Goal: Task Accomplishment & Management: Complete application form

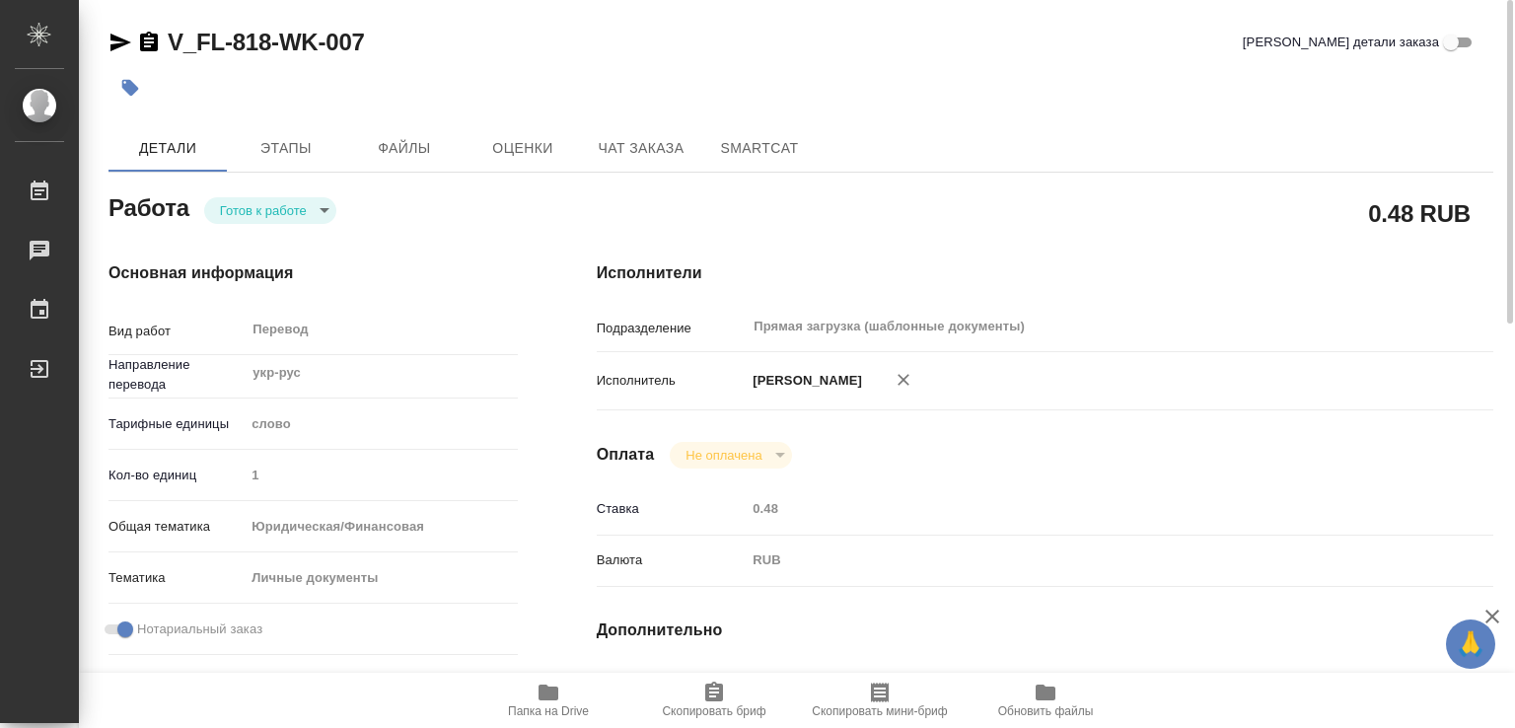
click at [138, 88] on icon "button" at bounding box center [130, 88] width 17 height 17
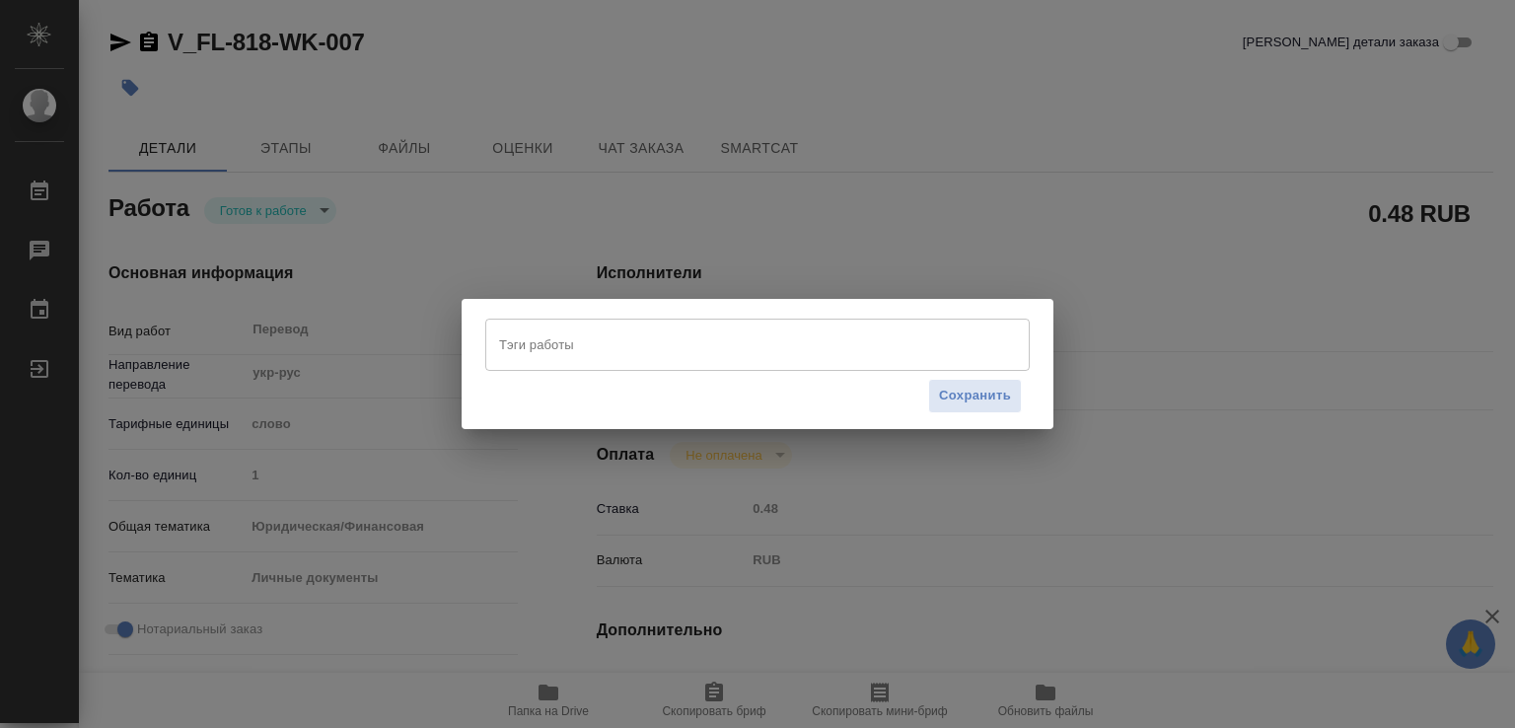
click at [584, 336] on input "Тэги работы" at bounding box center [738, 344] width 489 height 34
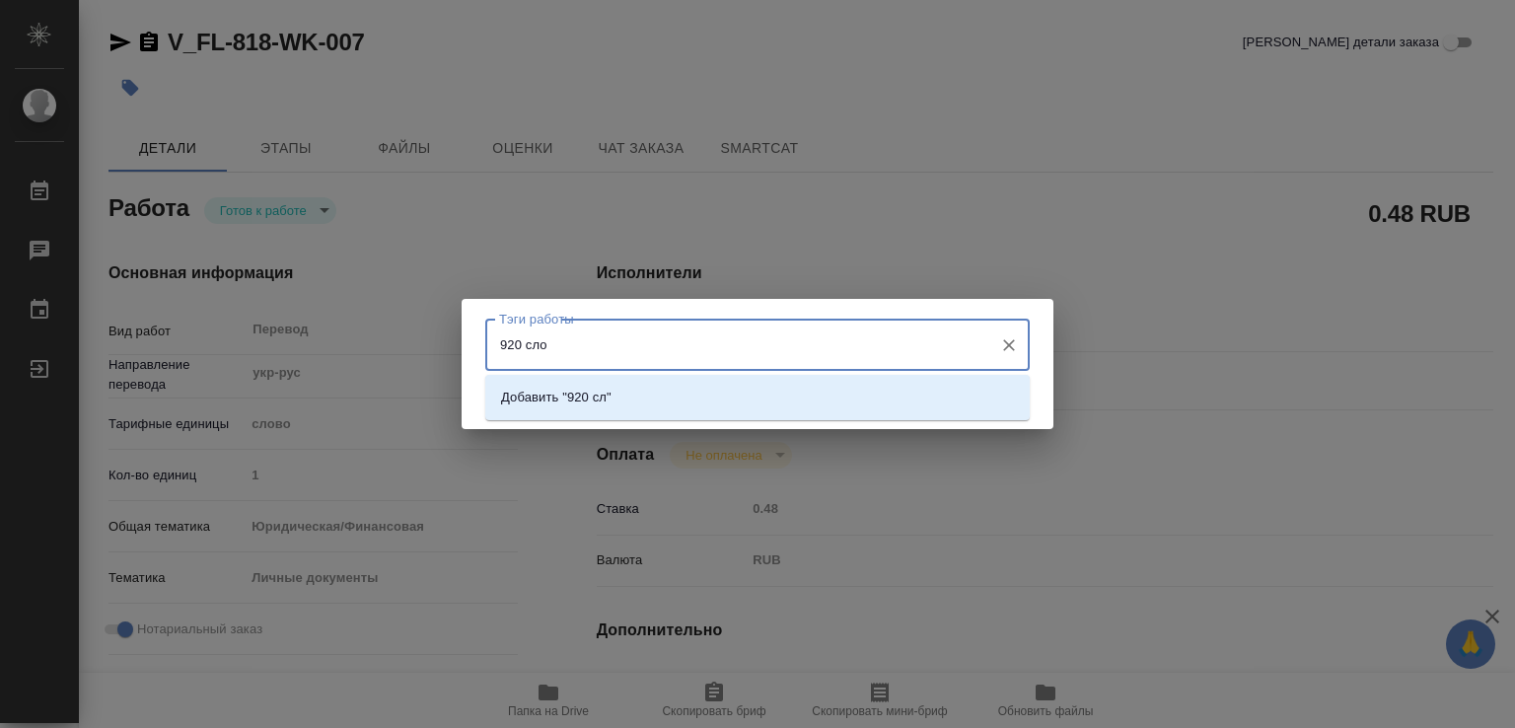
type input "920 слов"
click at [593, 395] on p "Добавить "920 слов"" at bounding box center [563, 398] width 124 height 20
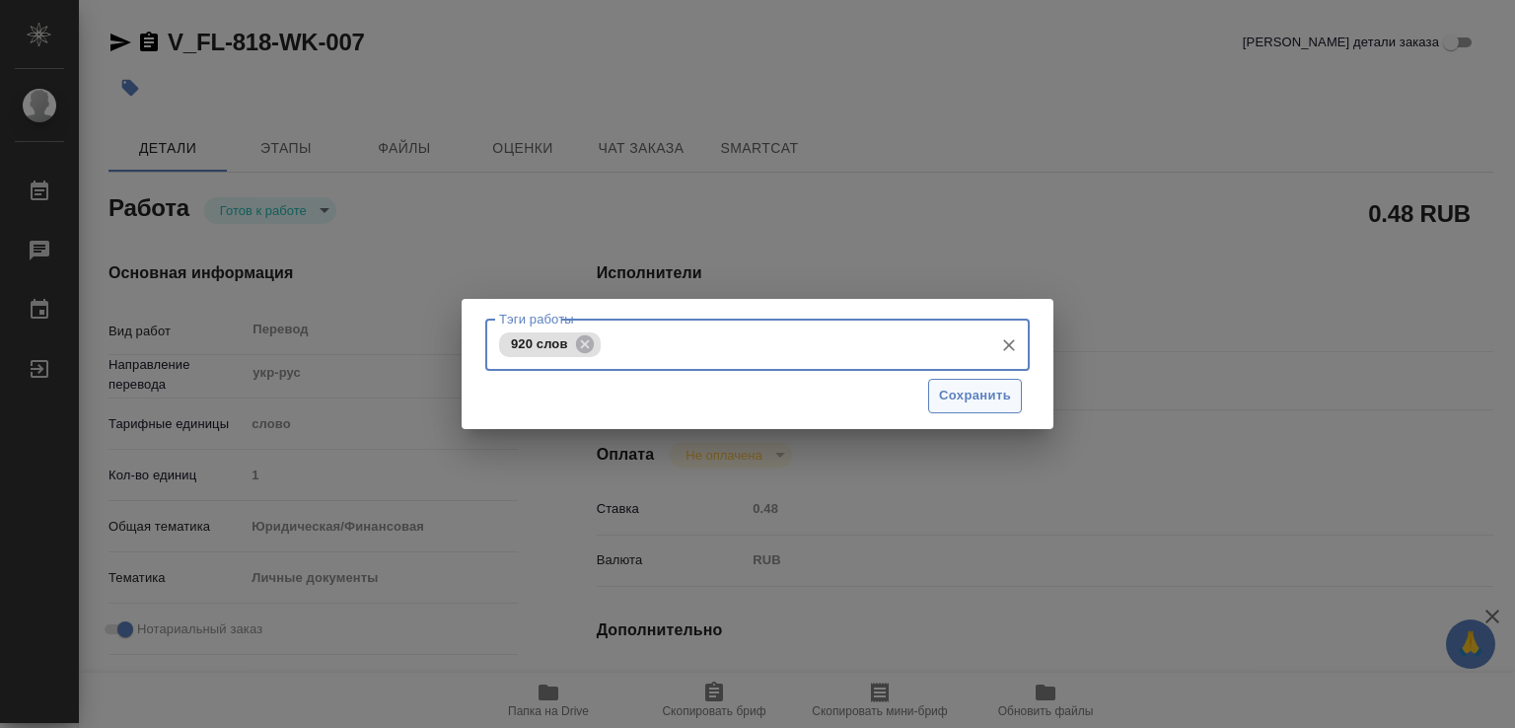
click at [983, 395] on span "Сохранить" at bounding box center [975, 396] width 72 height 23
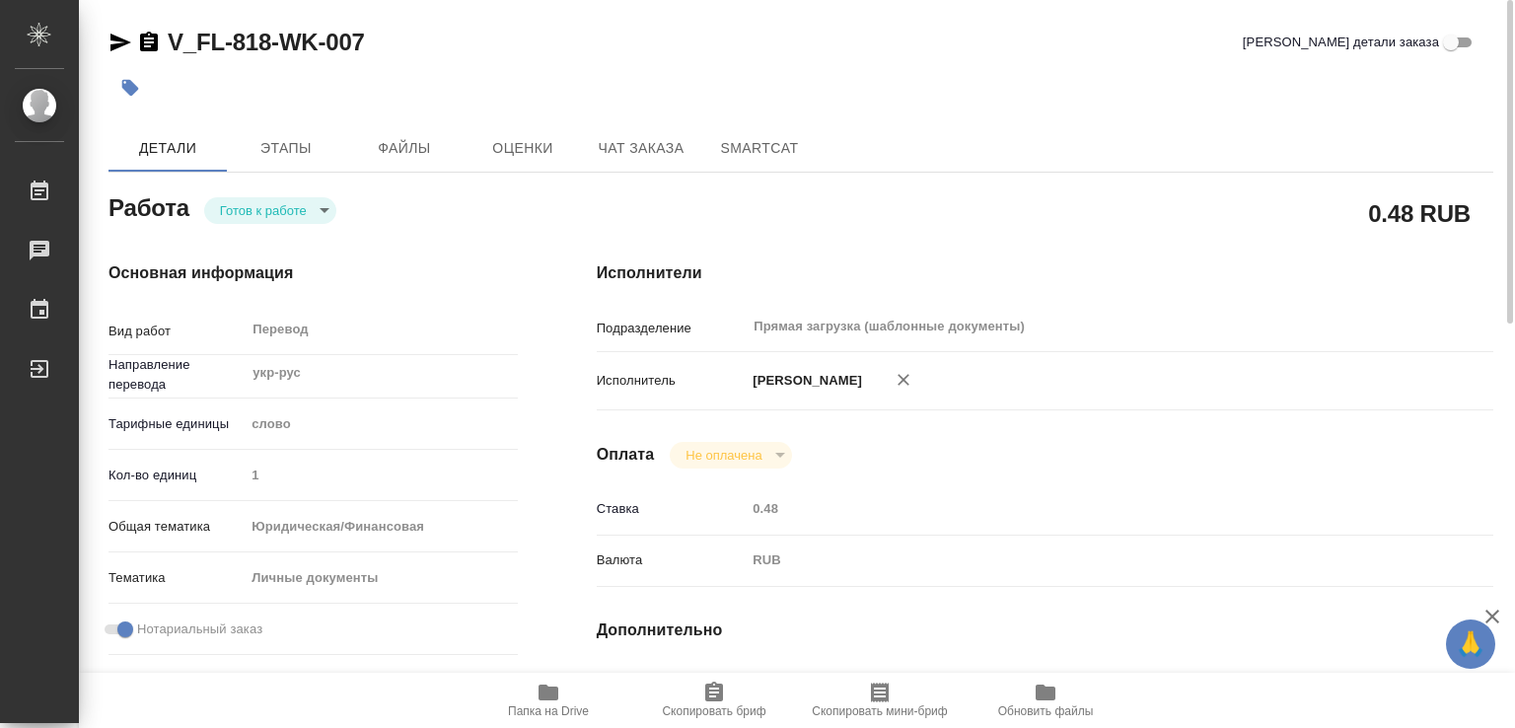
type input "readyForWork"
type input "укр-рус"
type input "5a8b1489cc6b4906c91bfd90"
type input "1"
type input "yr-fn"
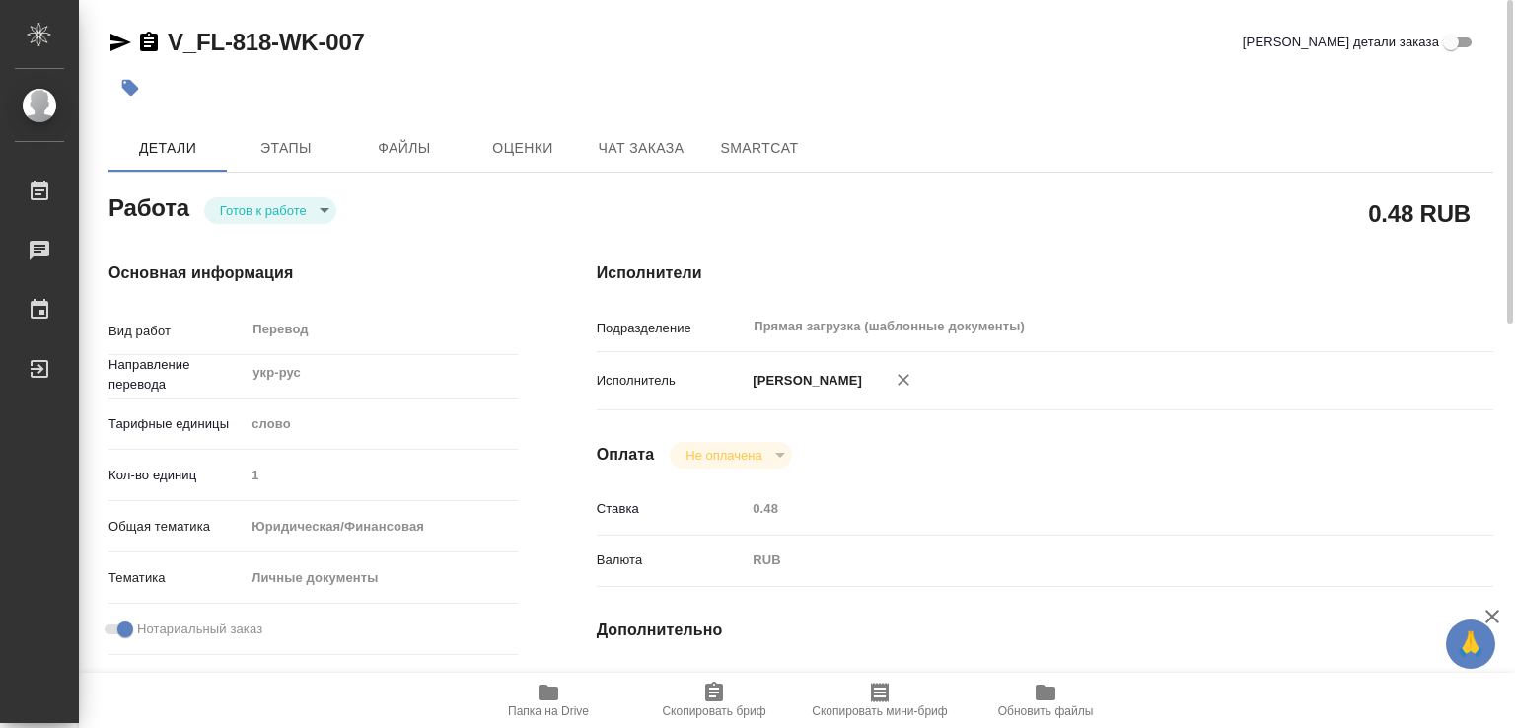
type input "5a8b8b956a9677013d343cfe"
checkbox input "true"
type input "25.08.2025 10:15"
type input "26.08.2025 13:00"
type input "26.08.2025 14:00"
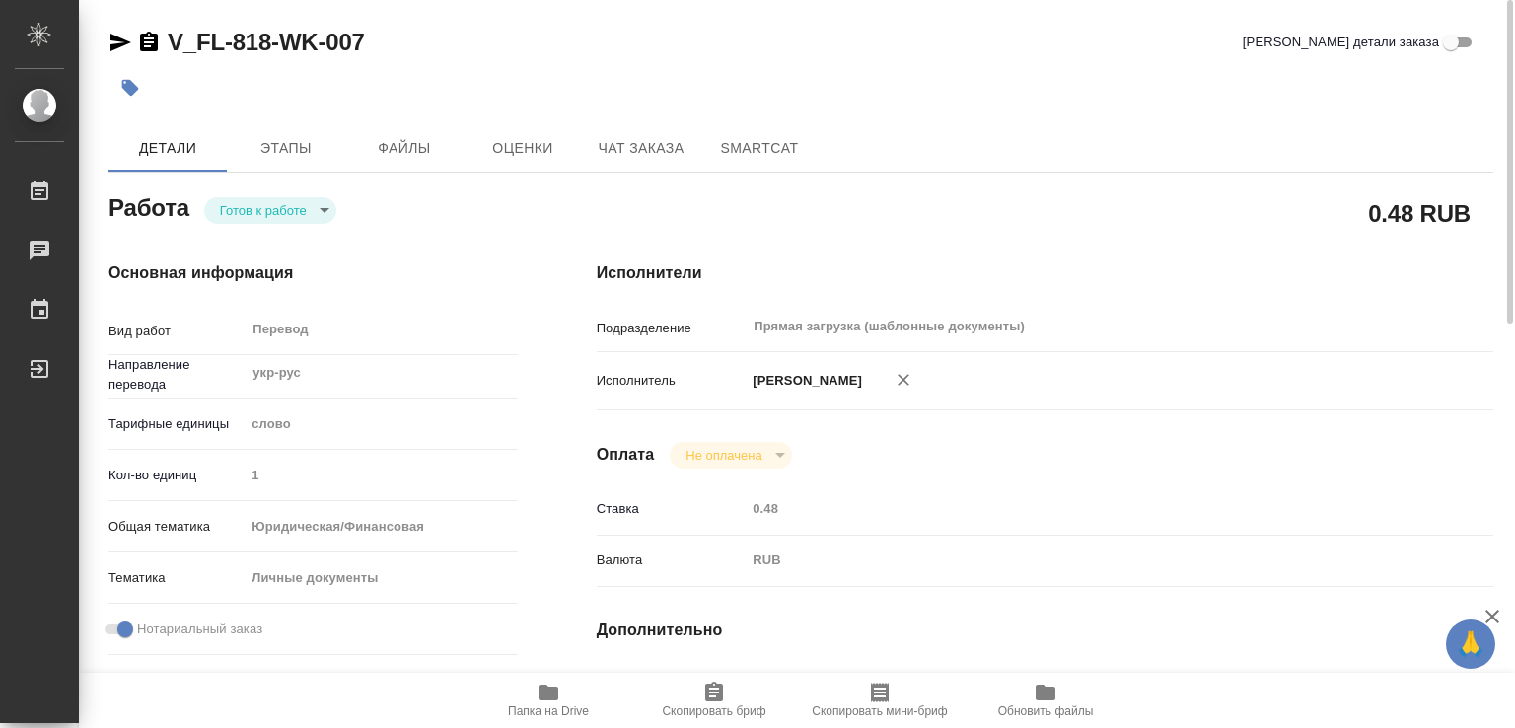
type input "Прямая загрузка (шаблонные документы)"
type input "notPayed"
type input "0.48"
type input "RUB"
type input "Газизов Ринат"
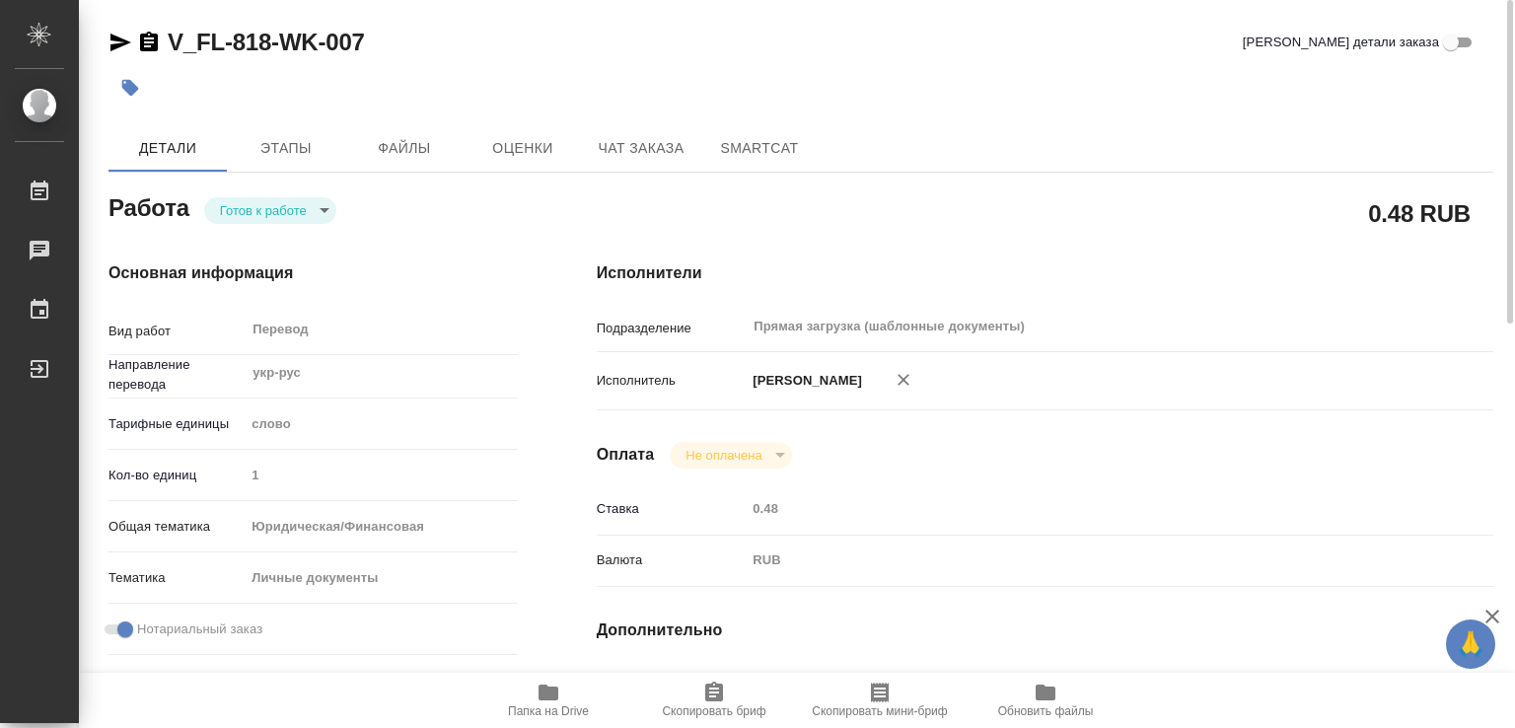
type input "V_FL-818"
type input "Перевод Стандарт"
type input "Постредактура машинного перевода, Корректура, Приёмка по качеству, Перевод, Ред…"
type input "Давыдова Елена, Касымов Тимур"
type input "/Clients/FL_V/Orders/V_FL-818"
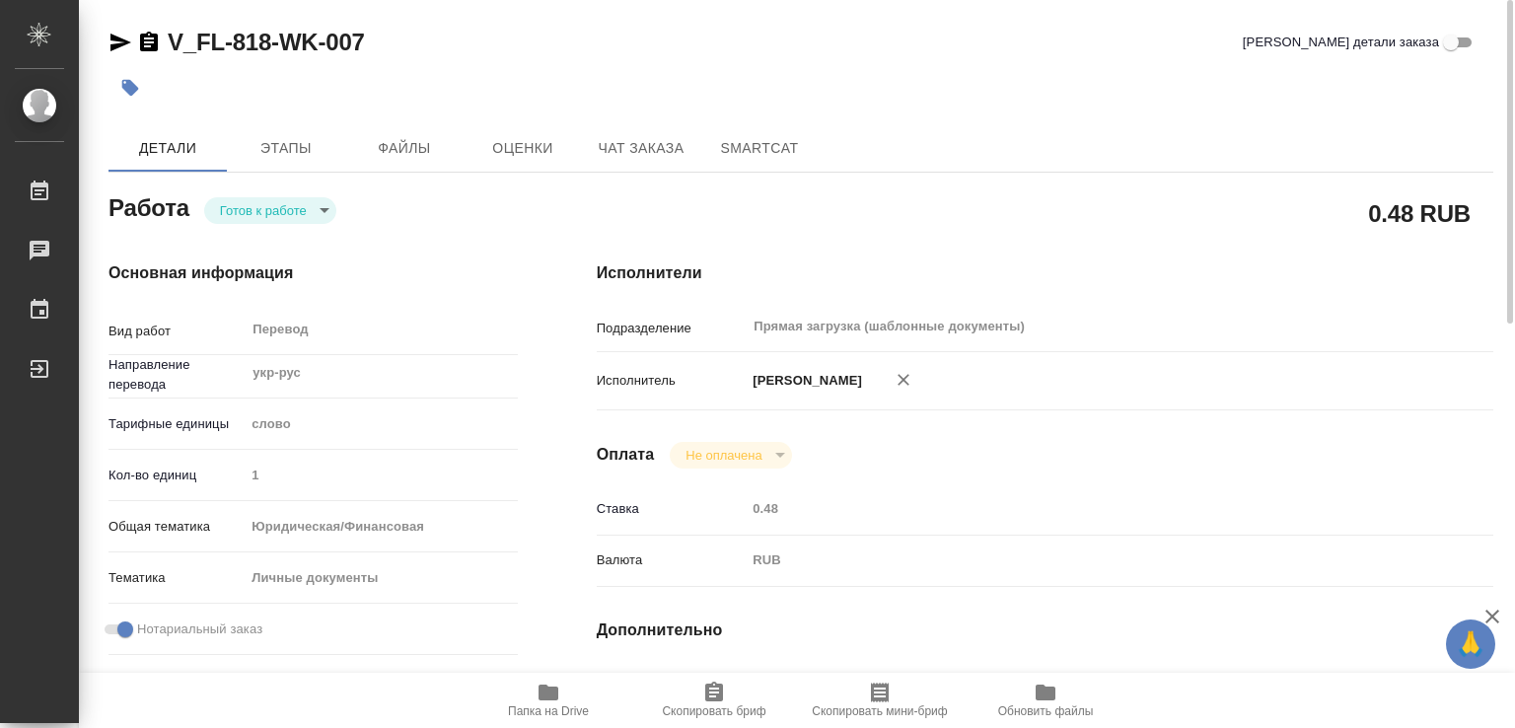
type input "https://drive.awatera.com/s/P2mcYw8SSgqbqwy"
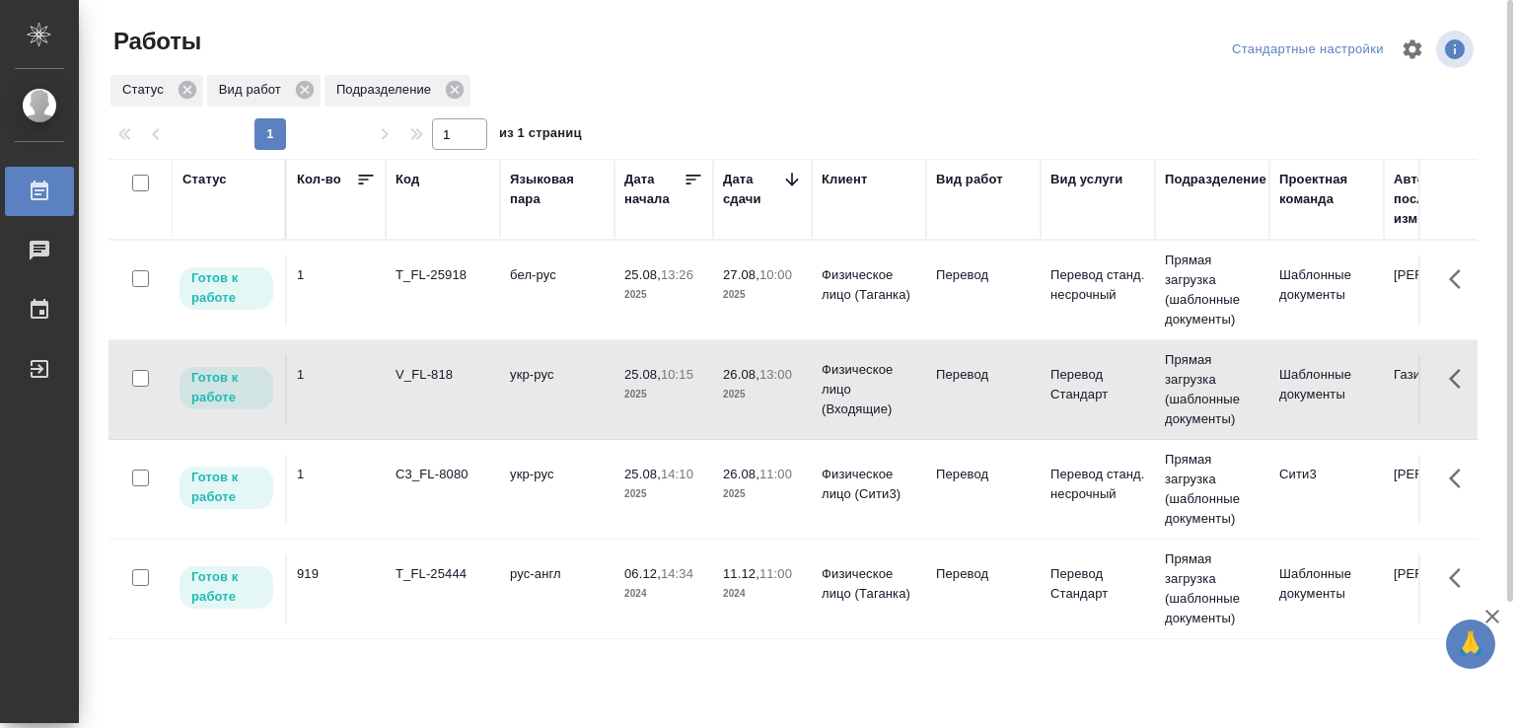
click at [416, 374] on div "V_FL-818" at bounding box center [442, 375] width 95 height 20
click at [544, 384] on td "укр-рус" at bounding box center [557, 389] width 114 height 69
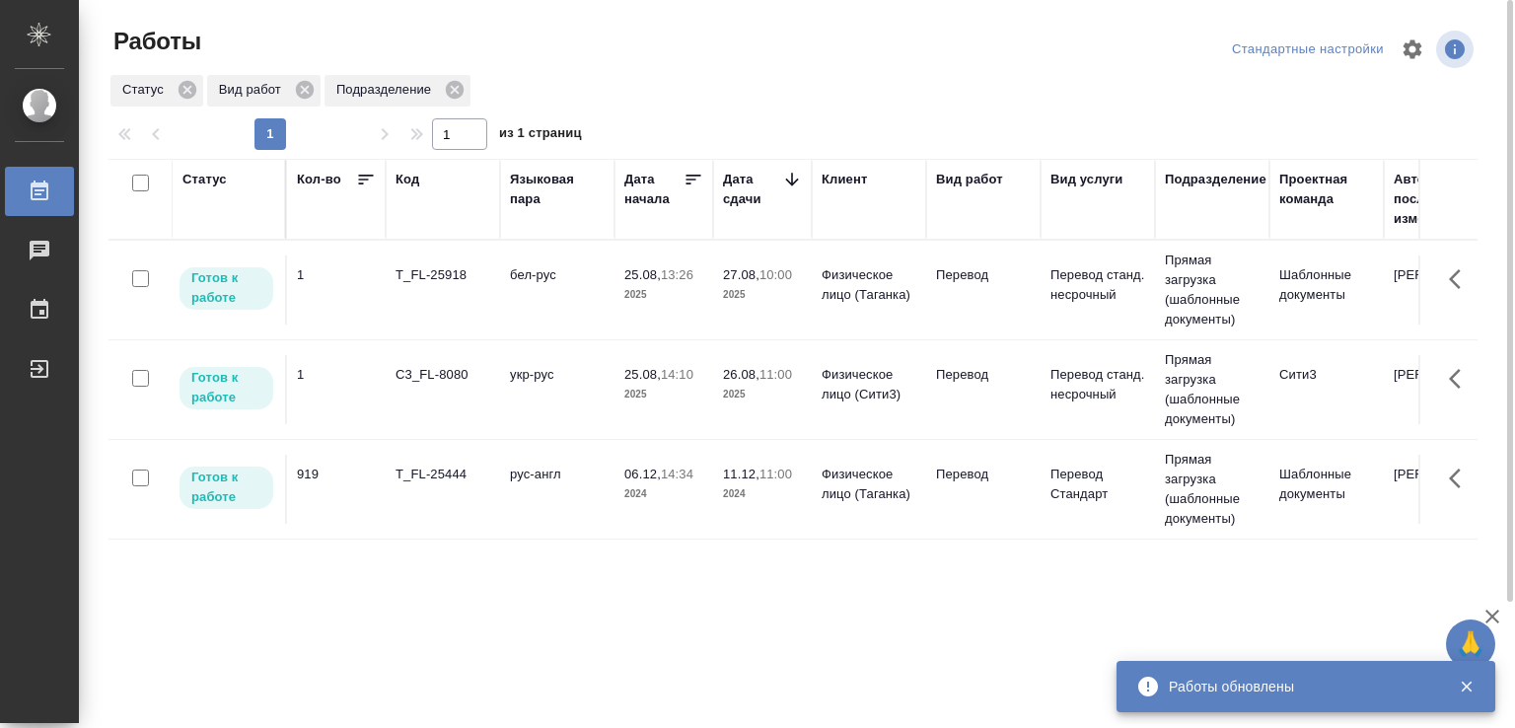
click at [528, 273] on td "бел-рус" at bounding box center [557, 289] width 114 height 69
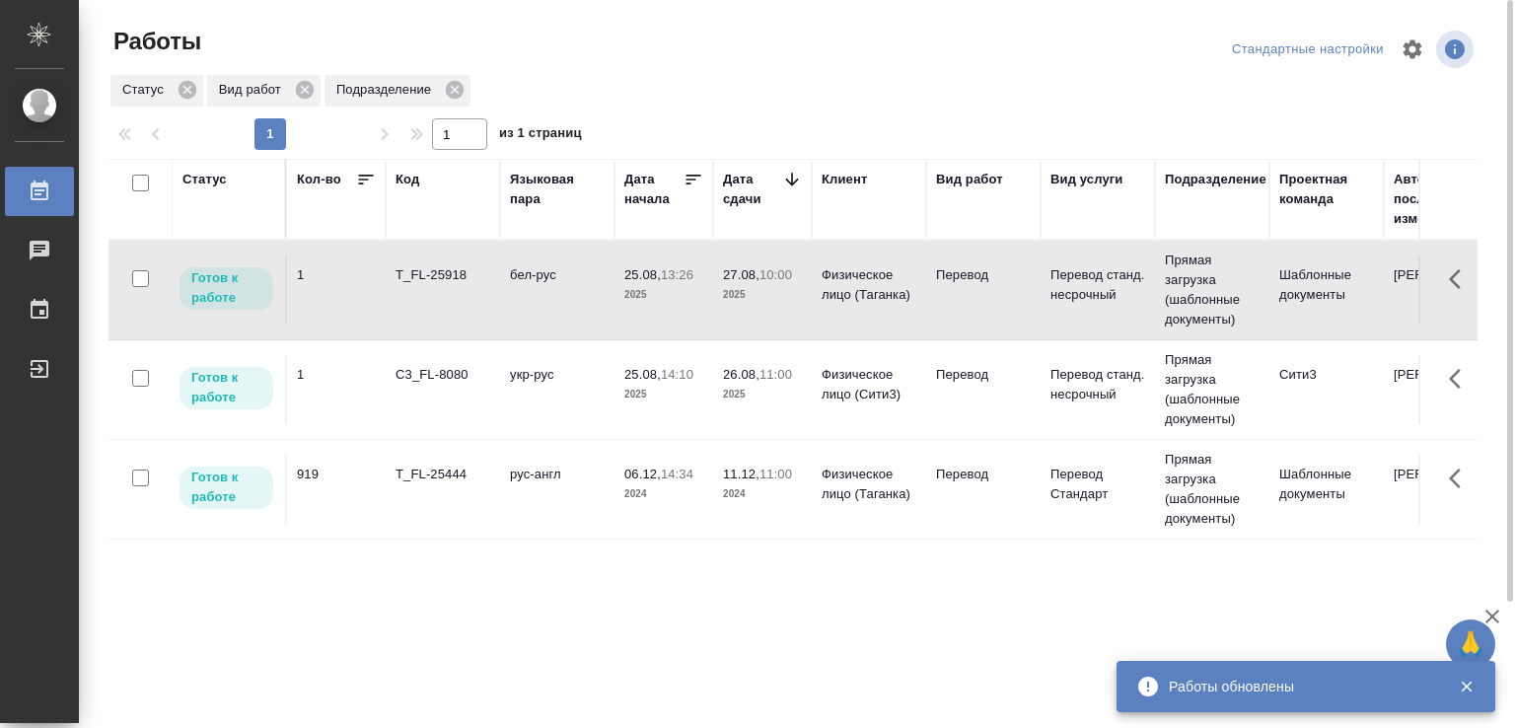
click at [528, 273] on td "бел-рус" at bounding box center [557, 289] width 114 height 69
click at [458, 392] on td "C3_FL-8080" at bounding box center [443, 389] width 114 height 69
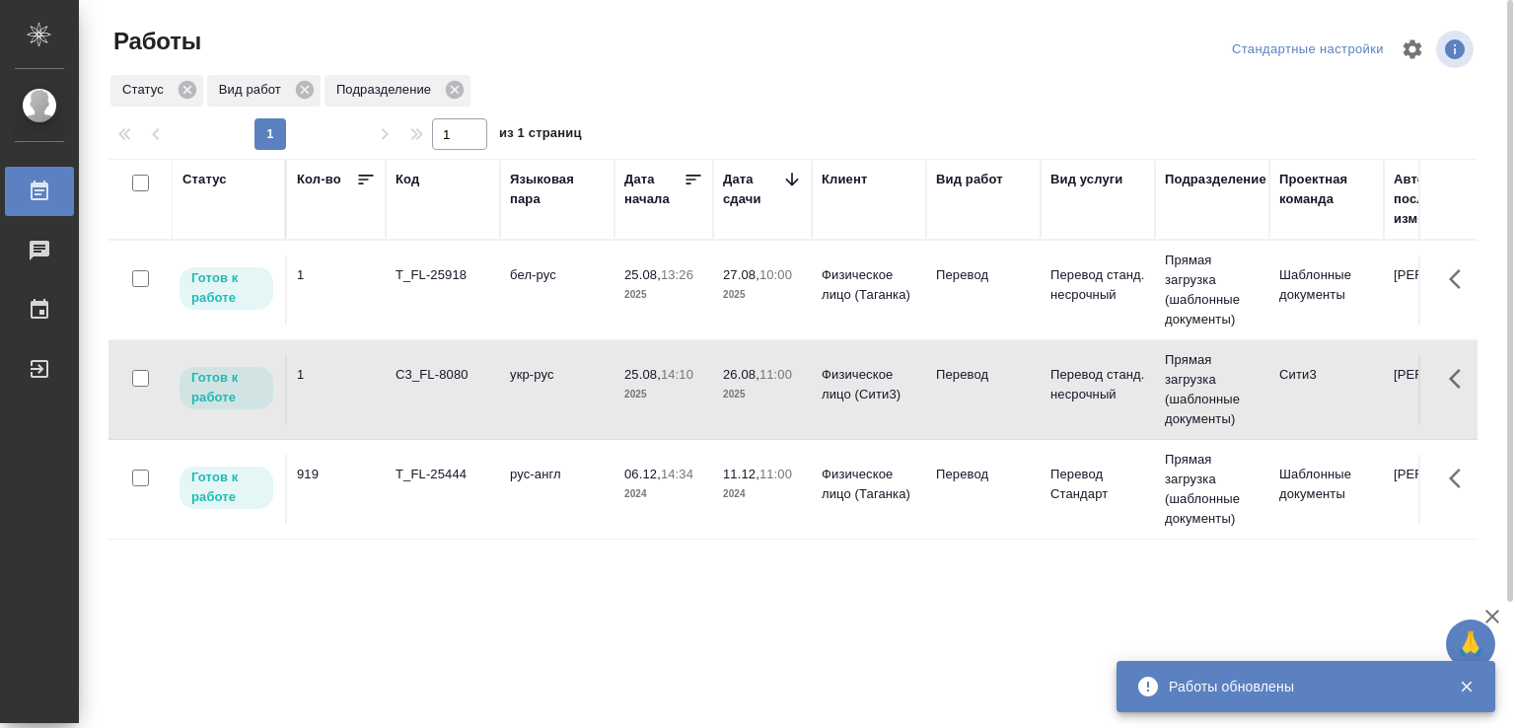
click at [476, 399] on td "C3_FL-8080" at bounding box center [443, 389] width 114 height 69
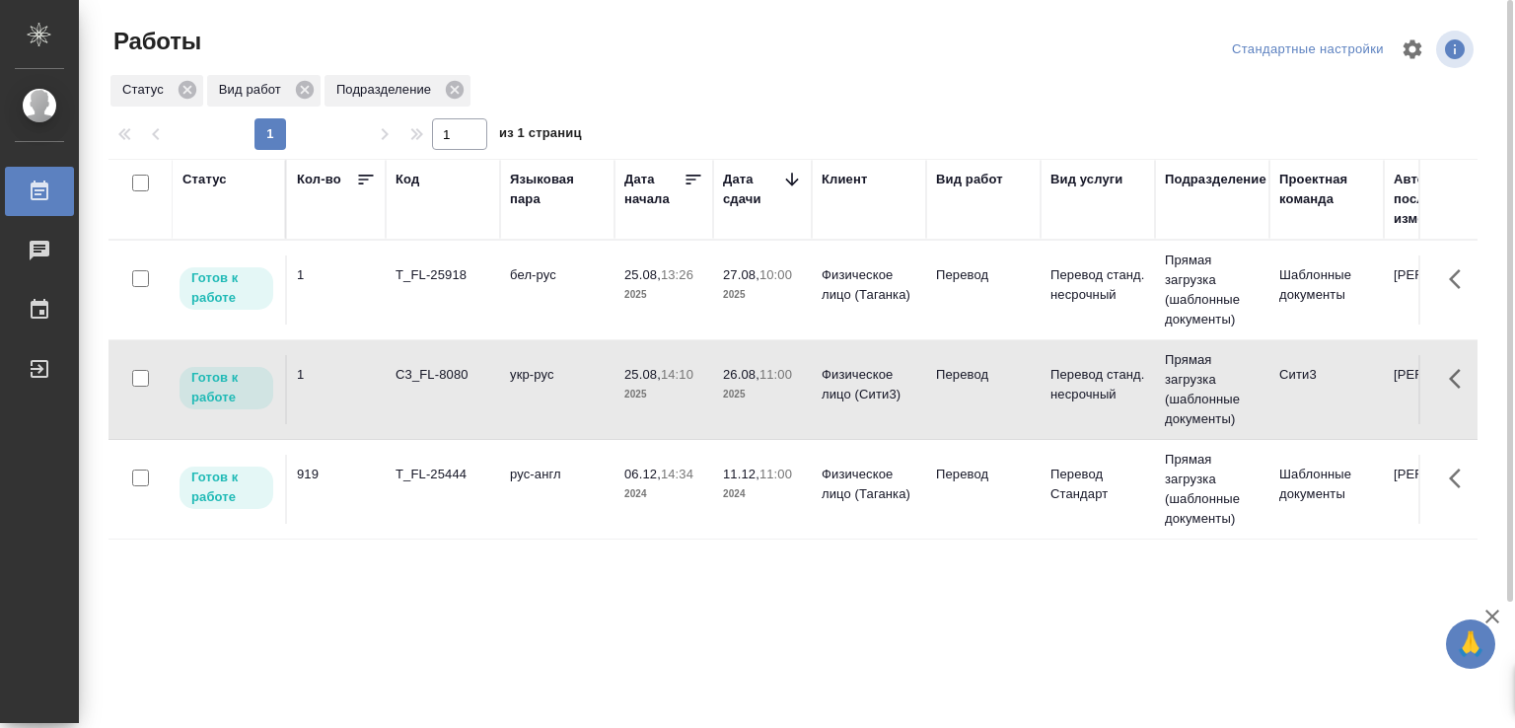
click at [476, 399] on td "C3_FL-8080" at bounding box center [443, 389] width 114 height 69
click at [530, 301] on td "бел-рус" at bounding box center [557, 289] width 114 height 69
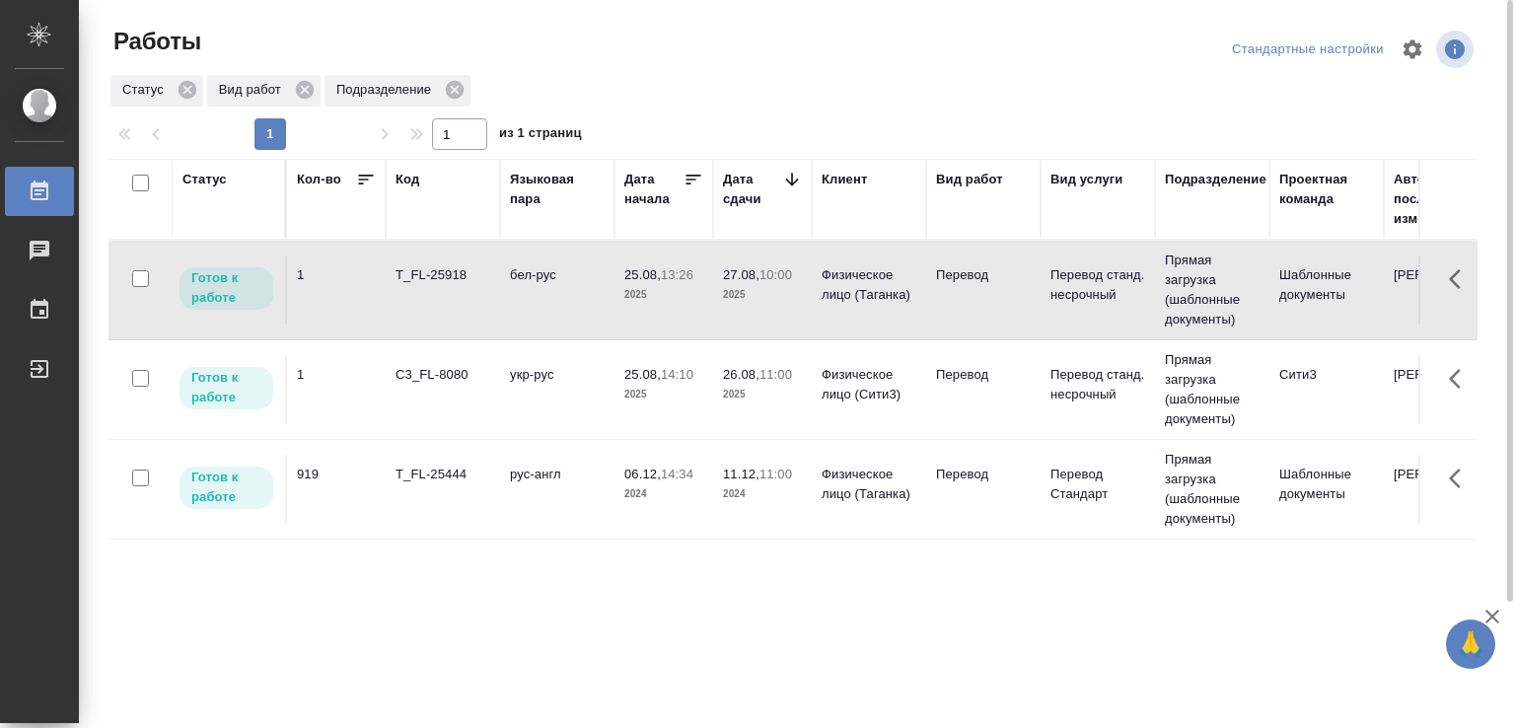
click at [530, 300] on td "бел-рус" at bounding box center [557, 289] width 114 height 69
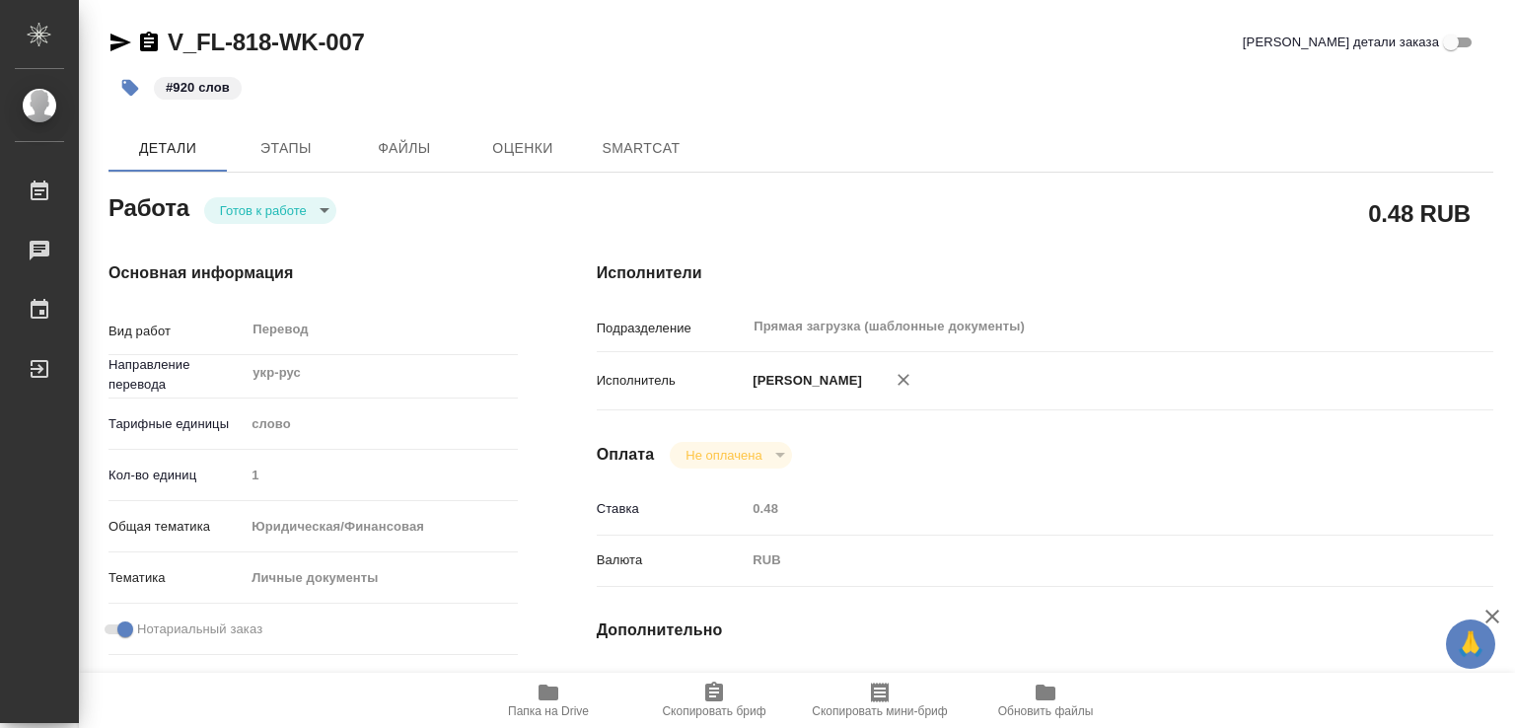
type textarea "x"
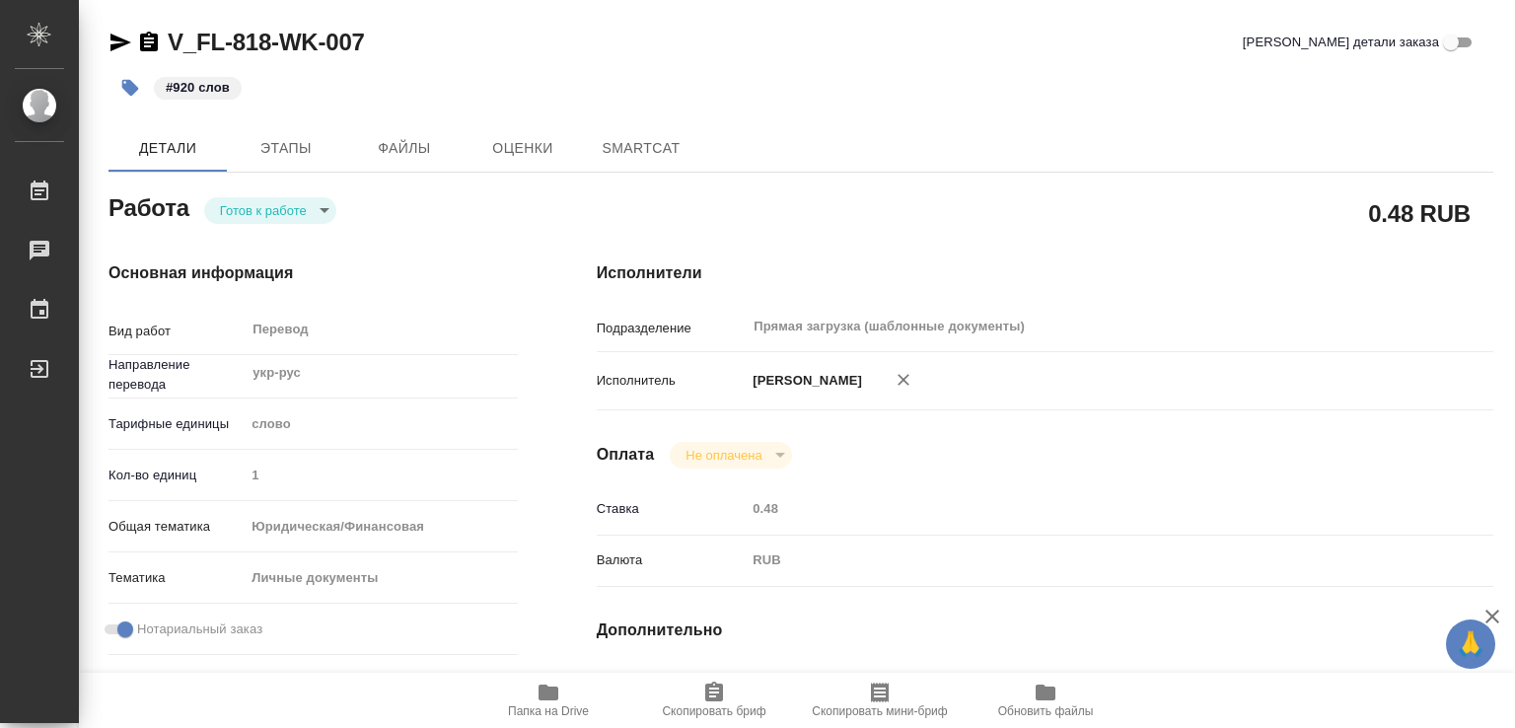
type textarea "x"
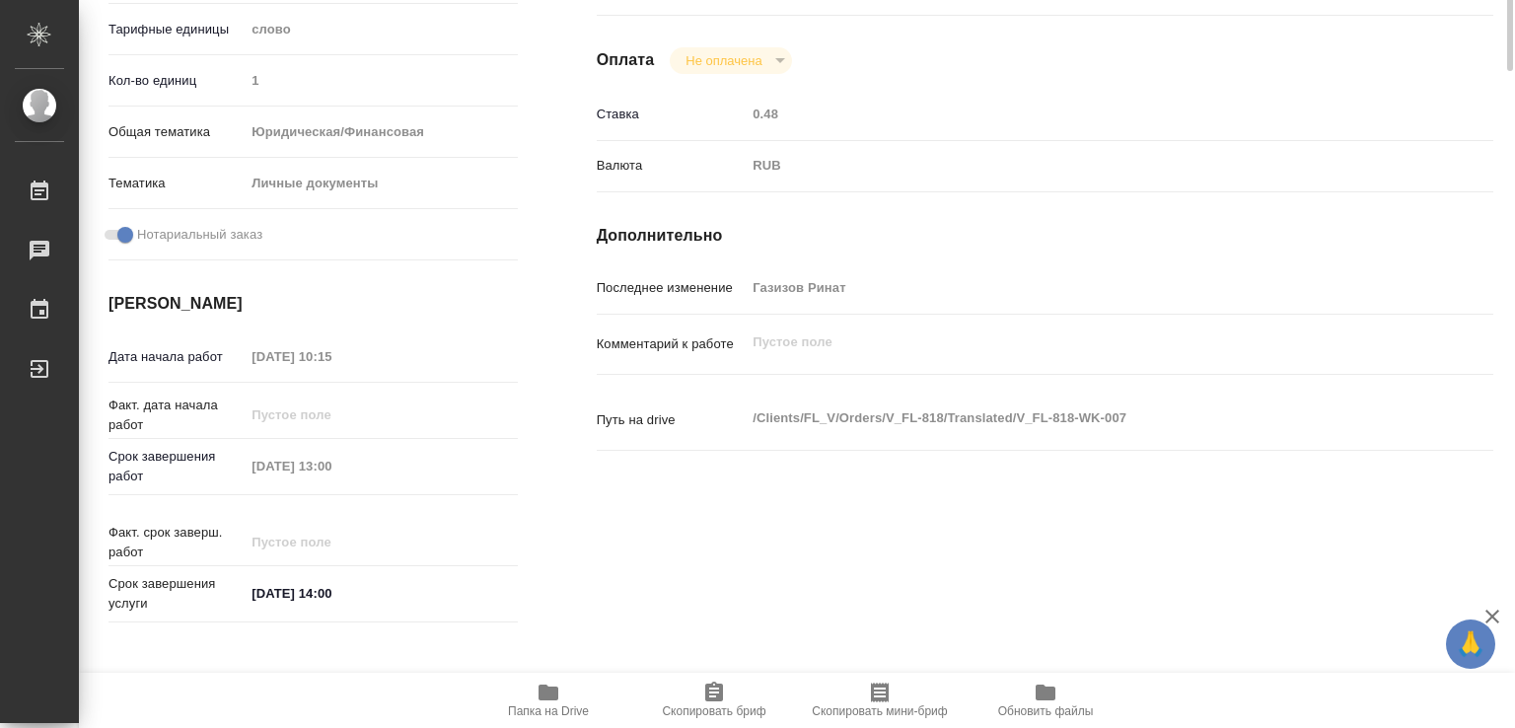
type textarea "x"
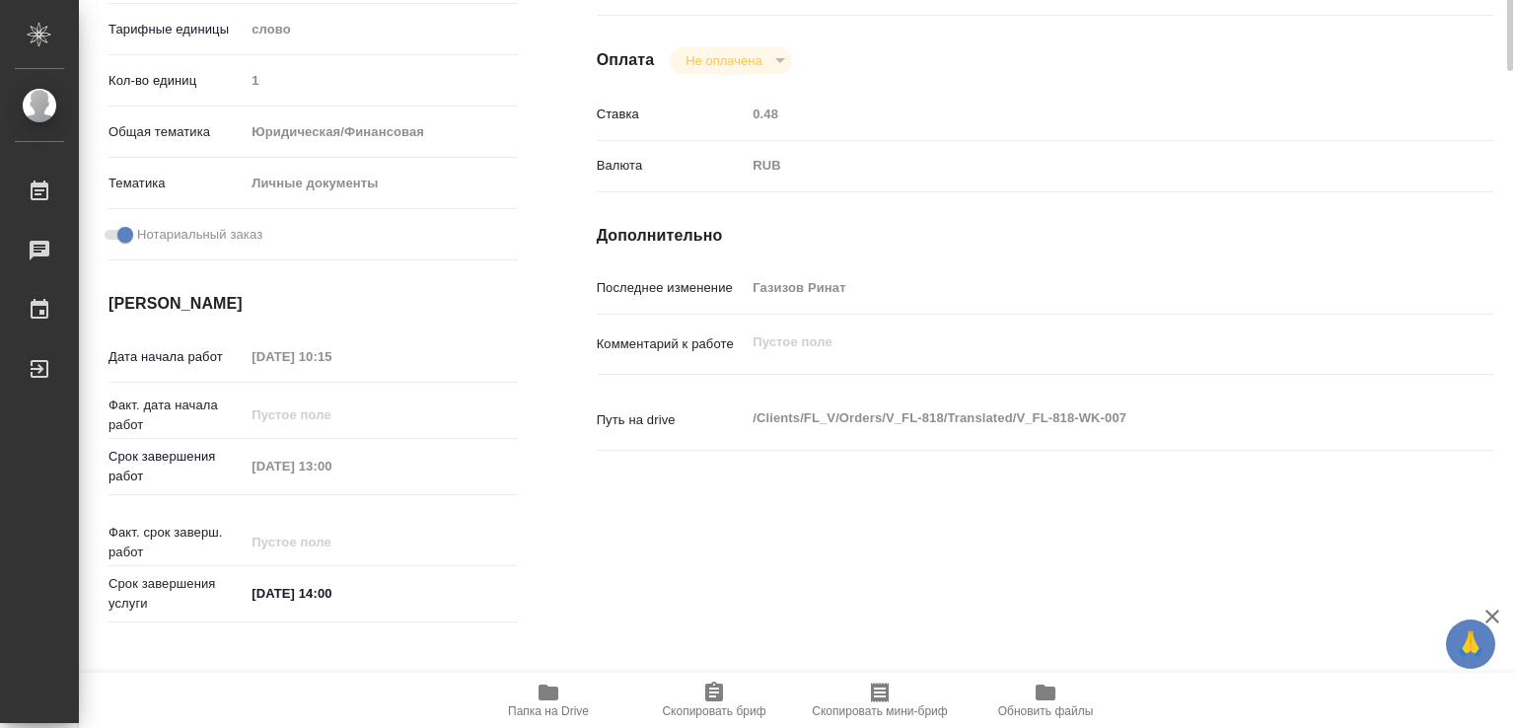
type textarea "x"
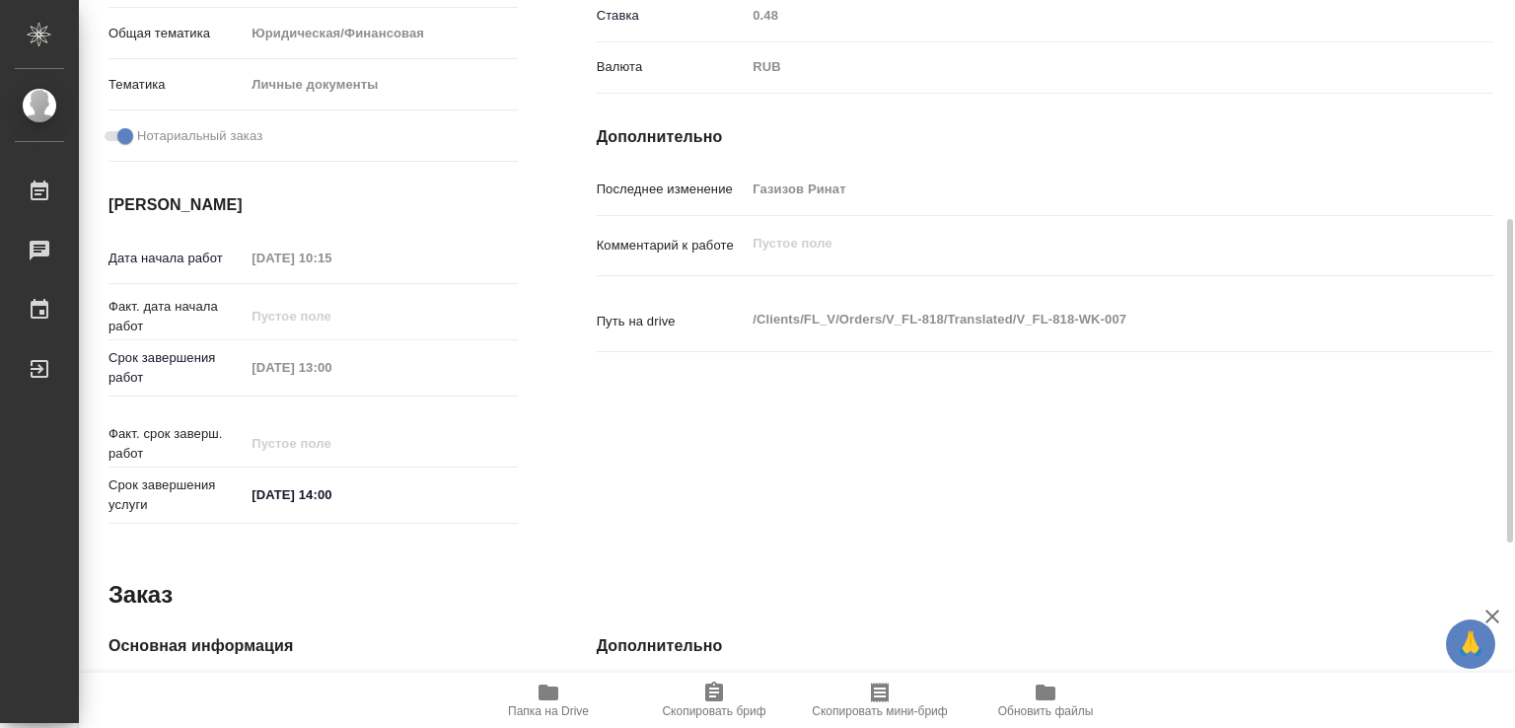
type textarea "x"
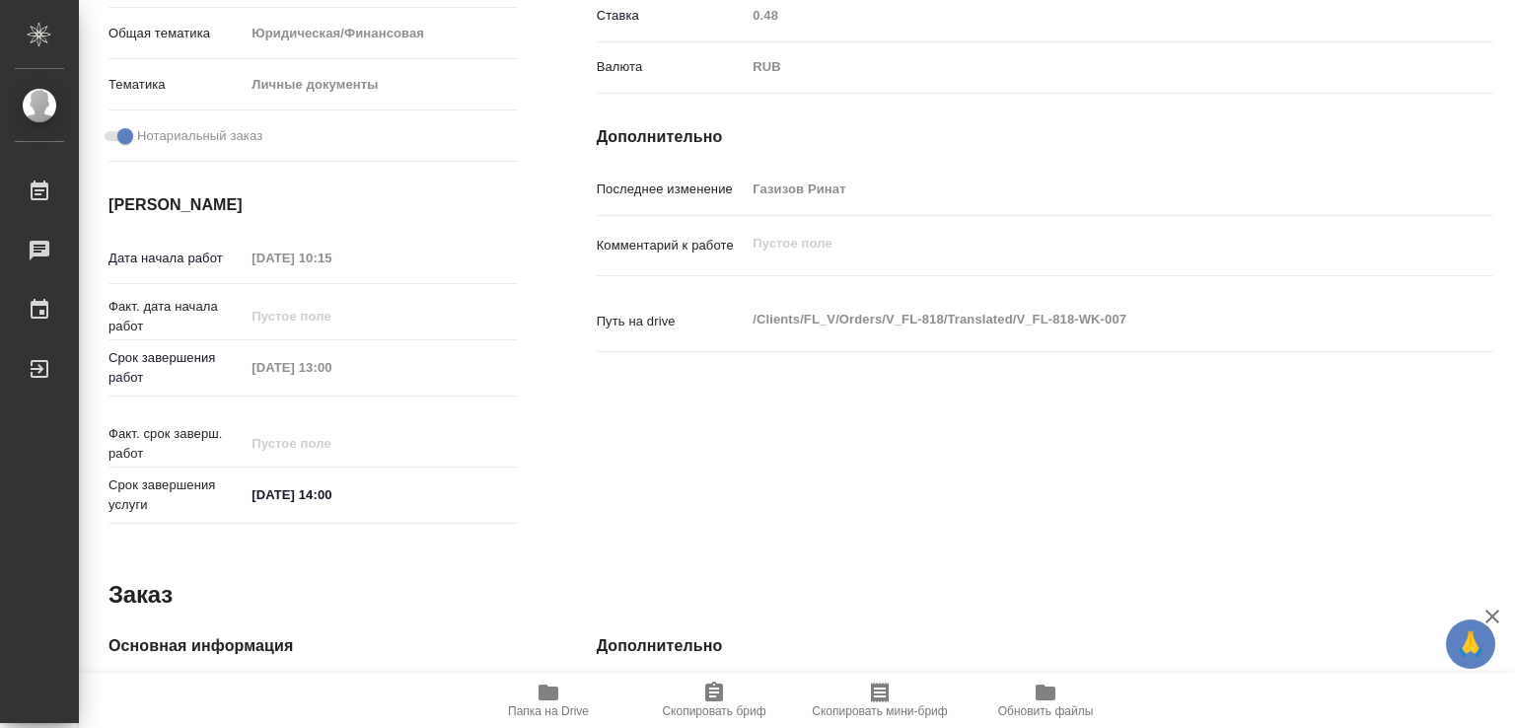
scroll to position [907, 0]
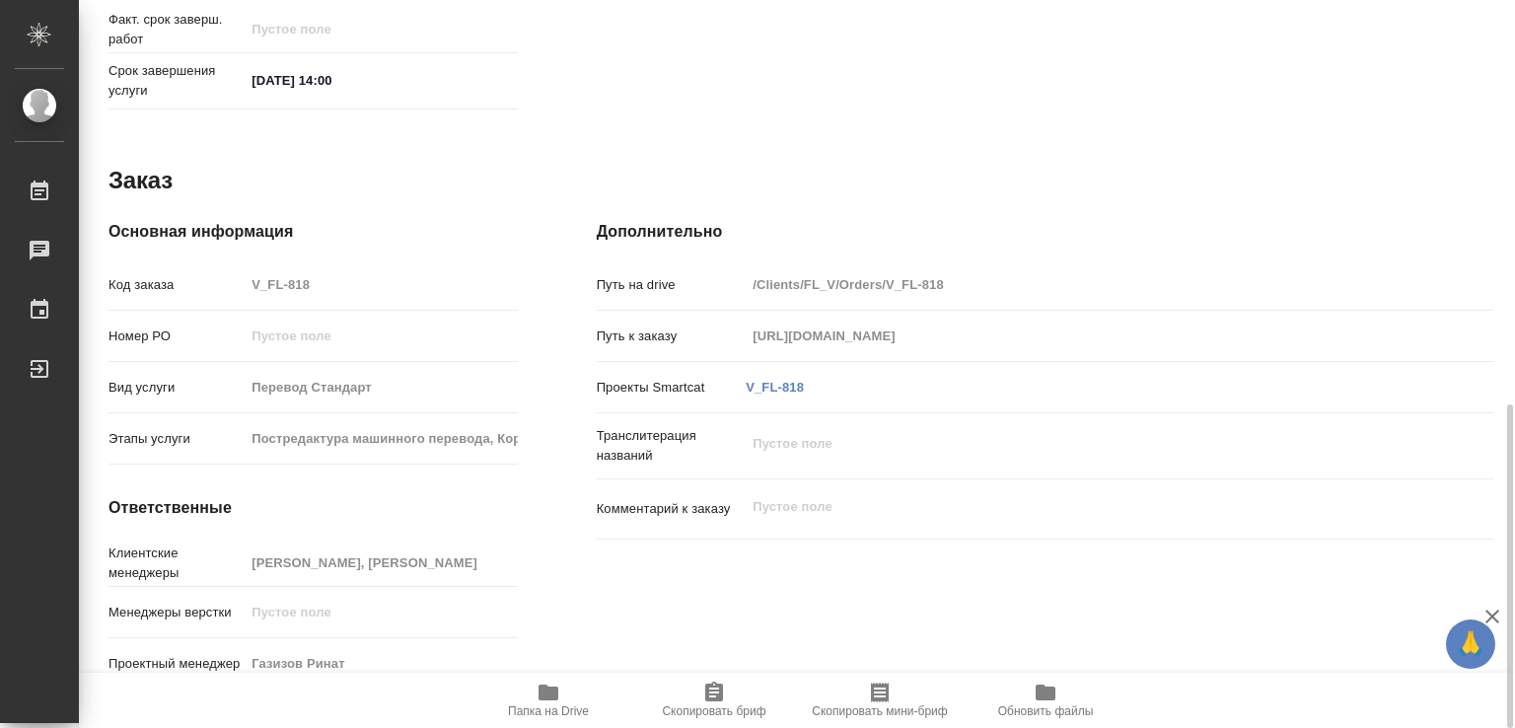
type textarea "x"
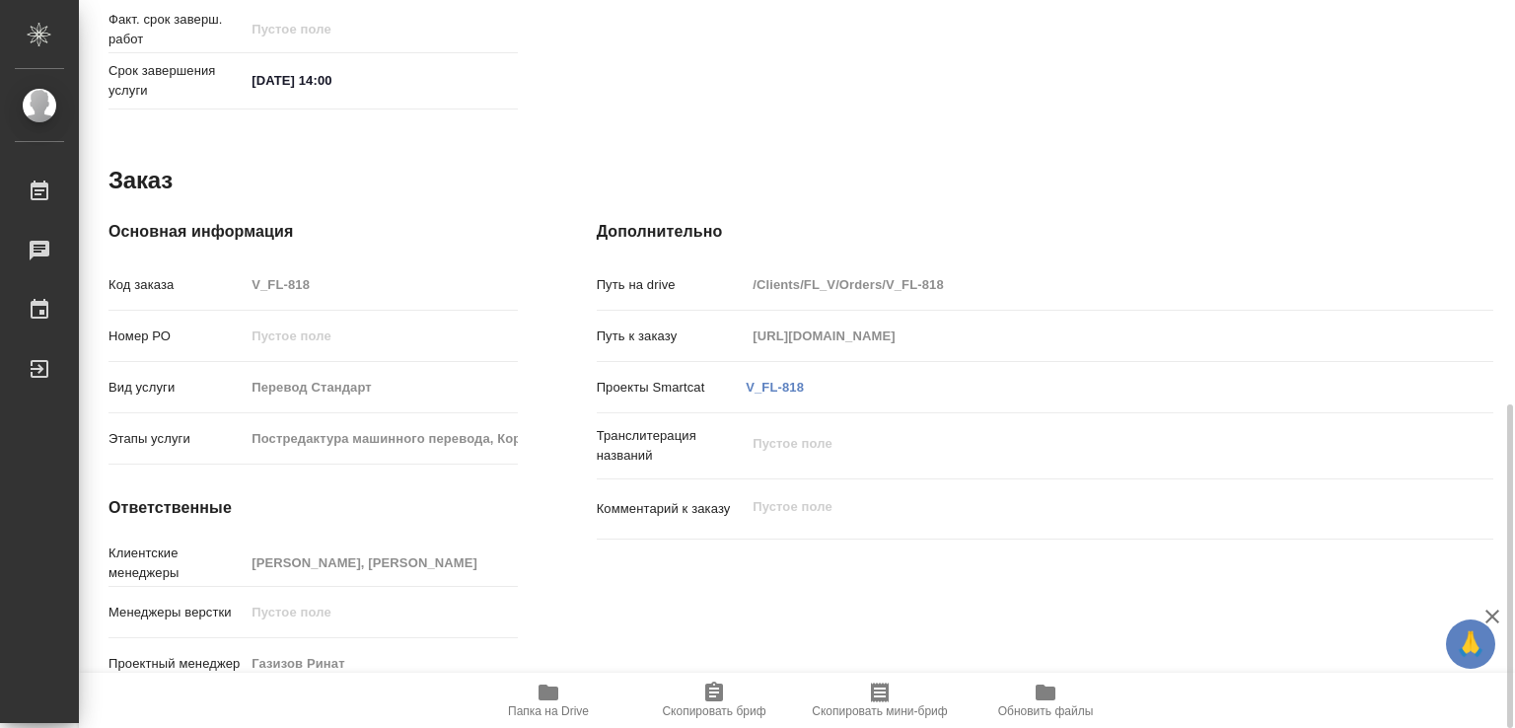
click at [561, 701] on span "Папка на Drive" at bounding box center [548, 698] width 142 height 37
type textarea "x"
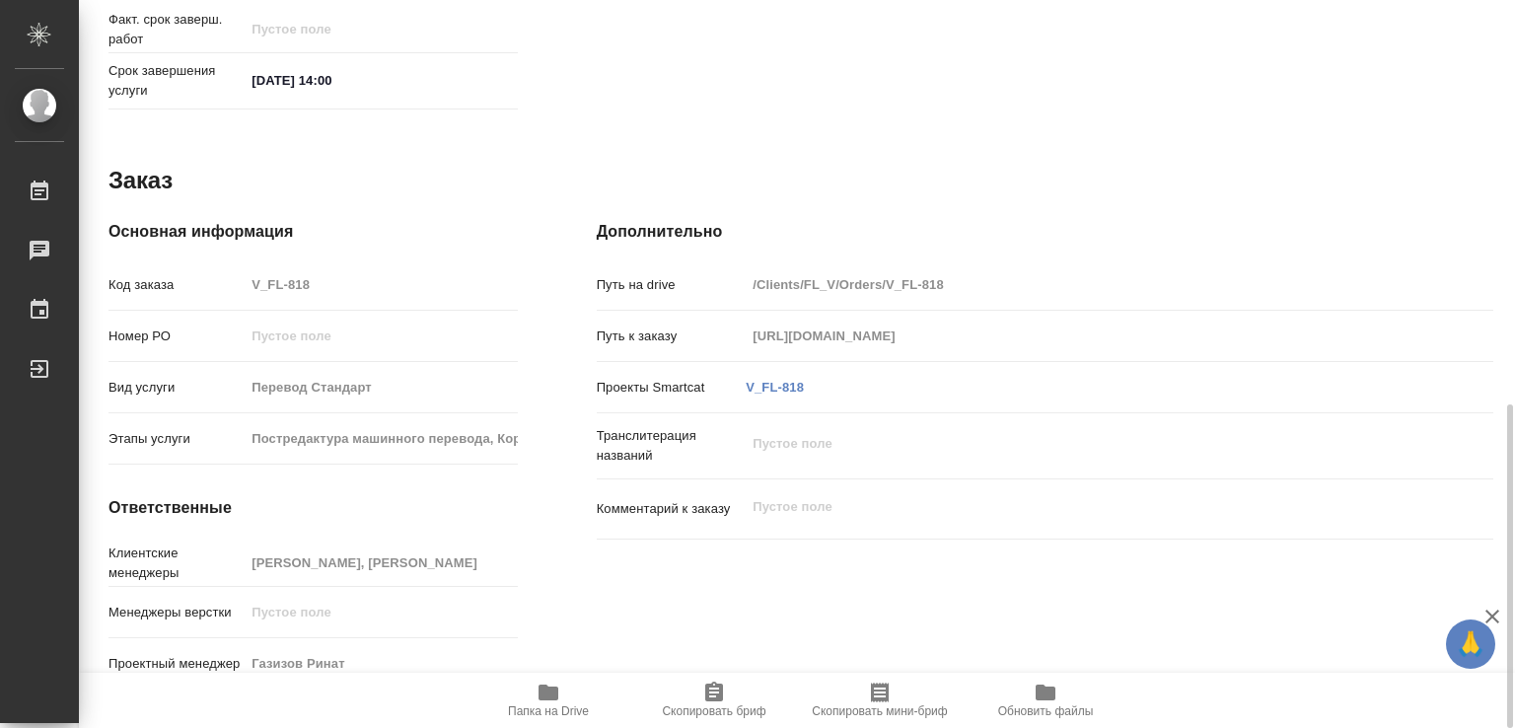
type textarea "x"
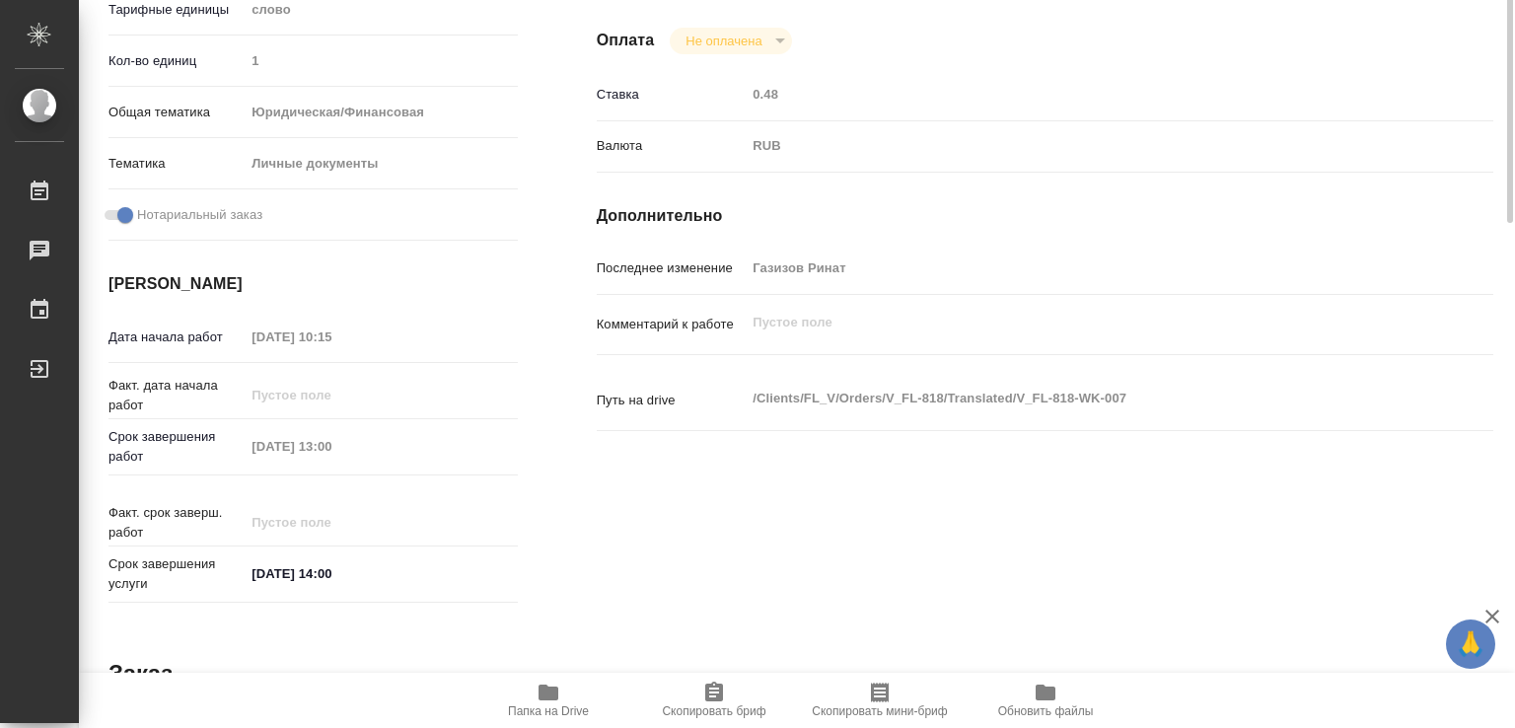
scroll to position [0, 0]
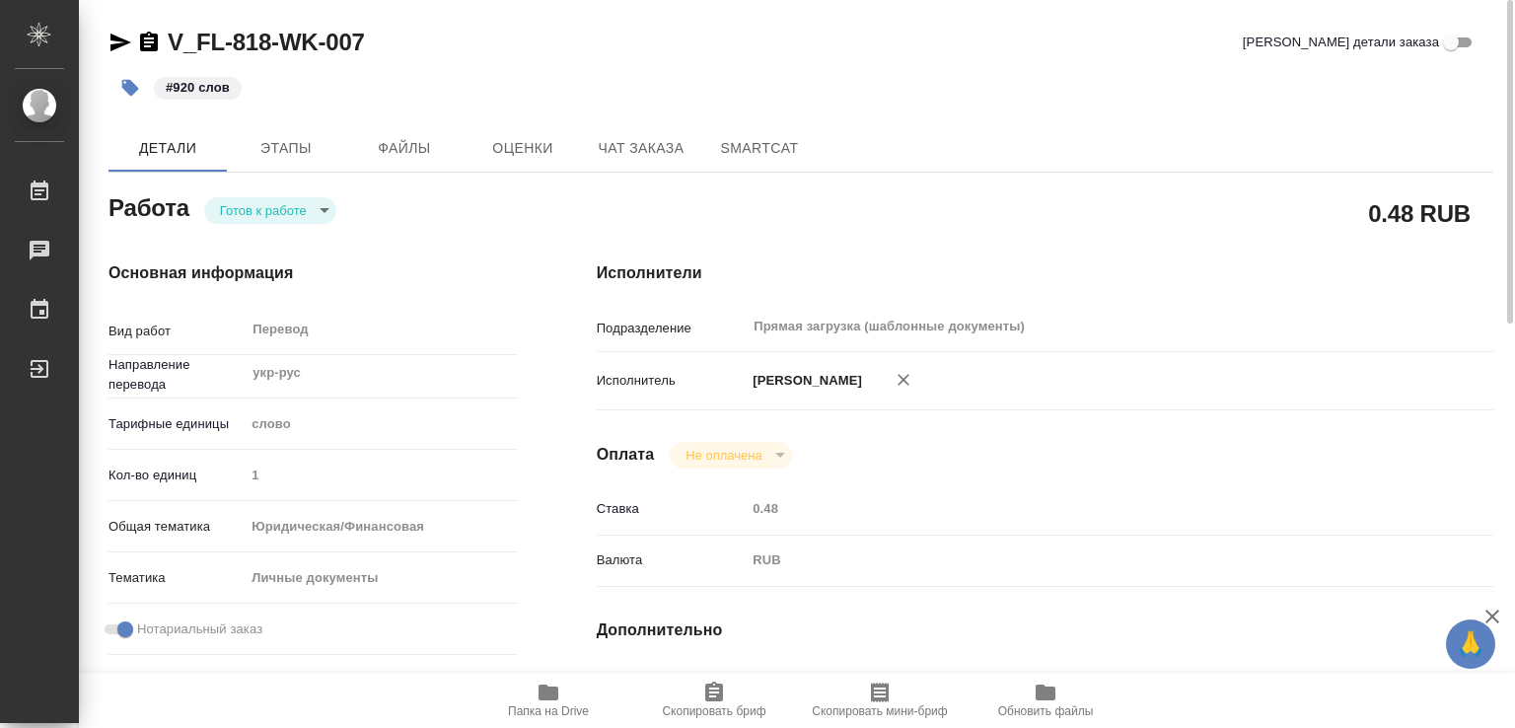
click at [263, 211] on body "🙏 .cls-1 fill:#fff; AWATERA Marchenko Daria Работы 0 Чаты График Выйти V_FL-818…" at bounding box center [757, 364] width 1515 height 728
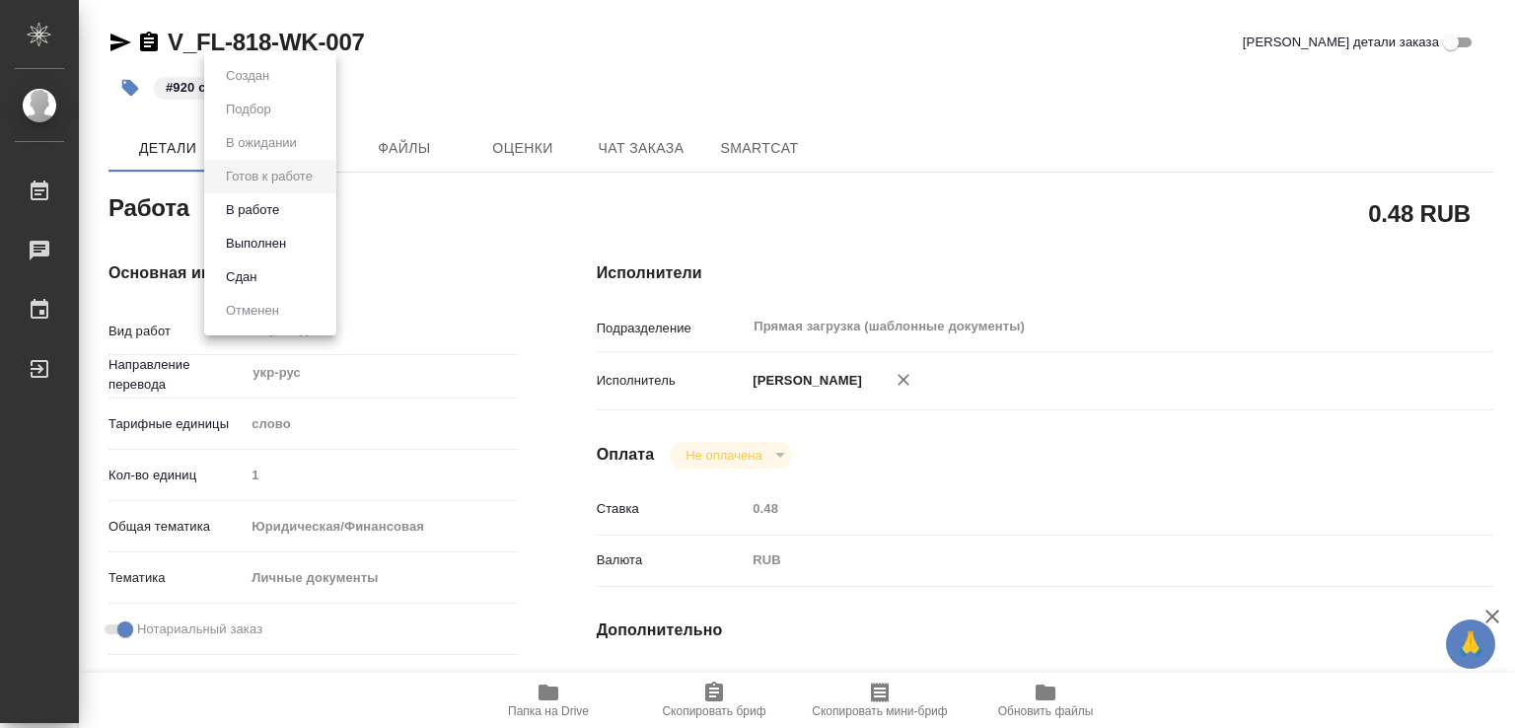
click at [325, 242] on li "Выполнен" at bounding box center [270, 244] width 132 height 34
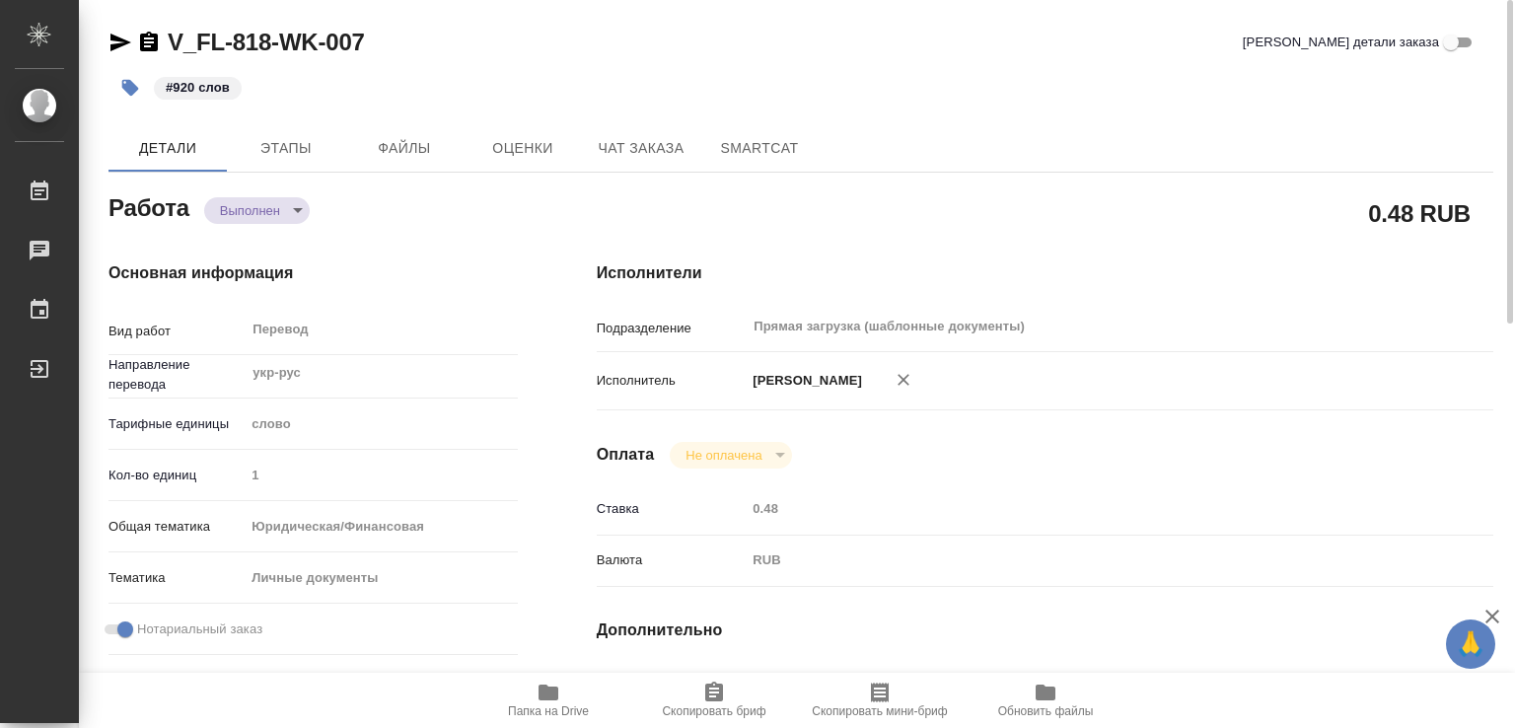
type textarea "x"
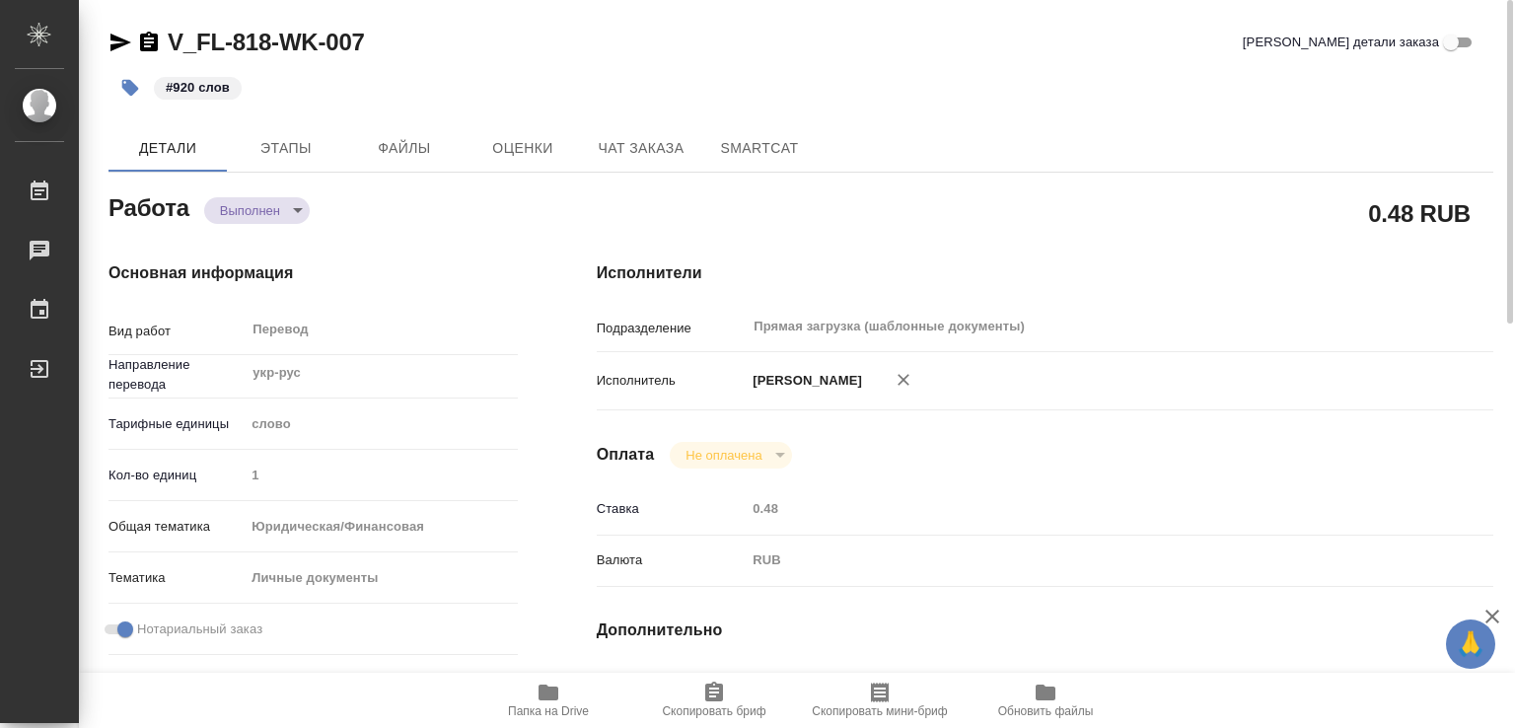
type textarea "x"
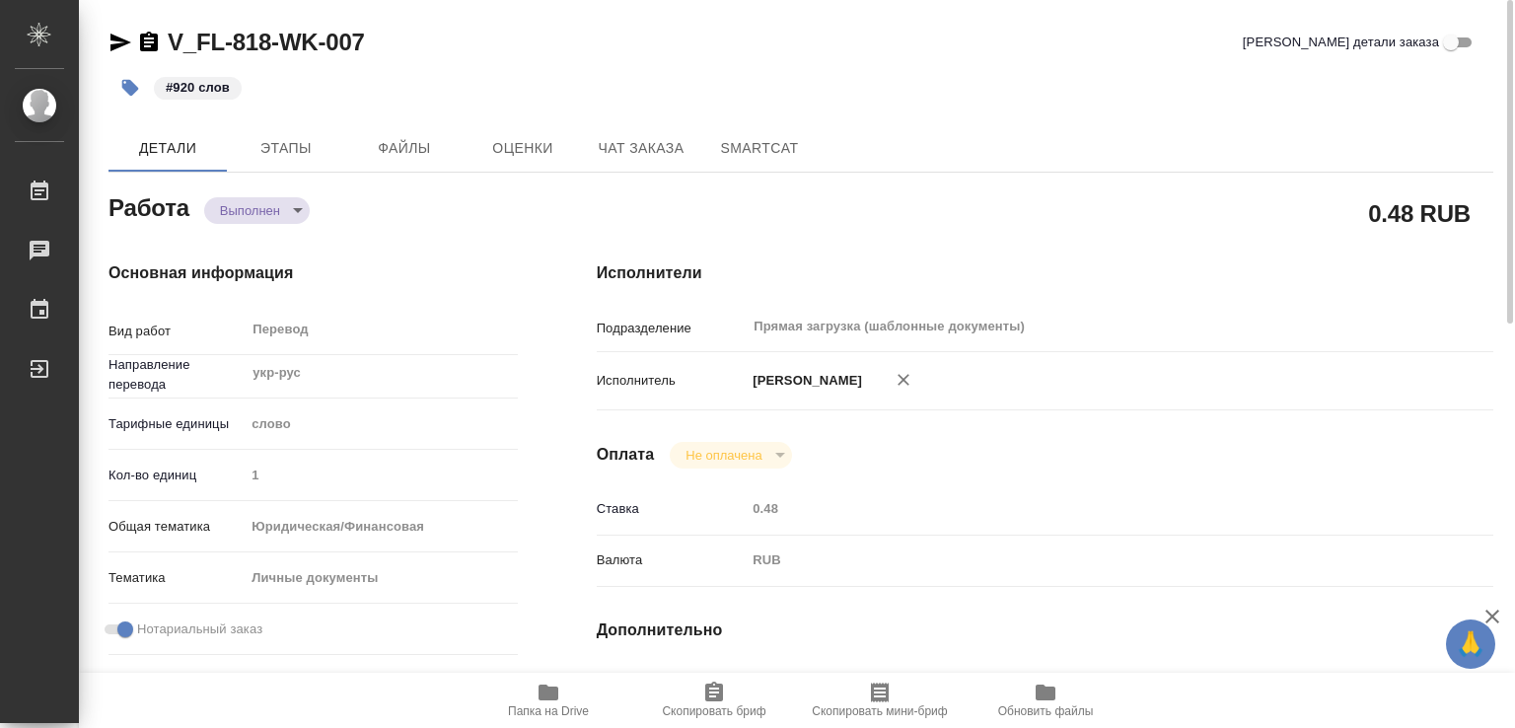
type textarea "x"
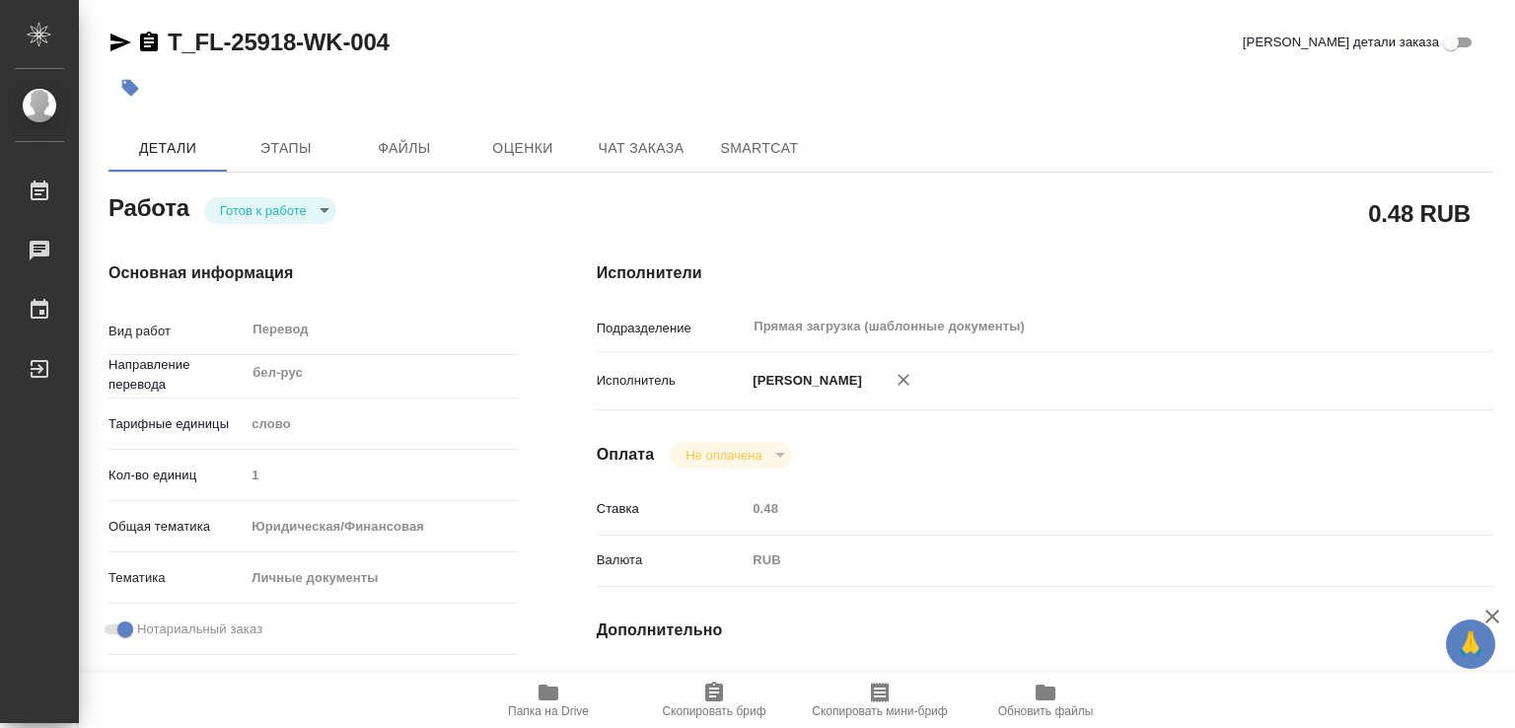
type textarea "x"
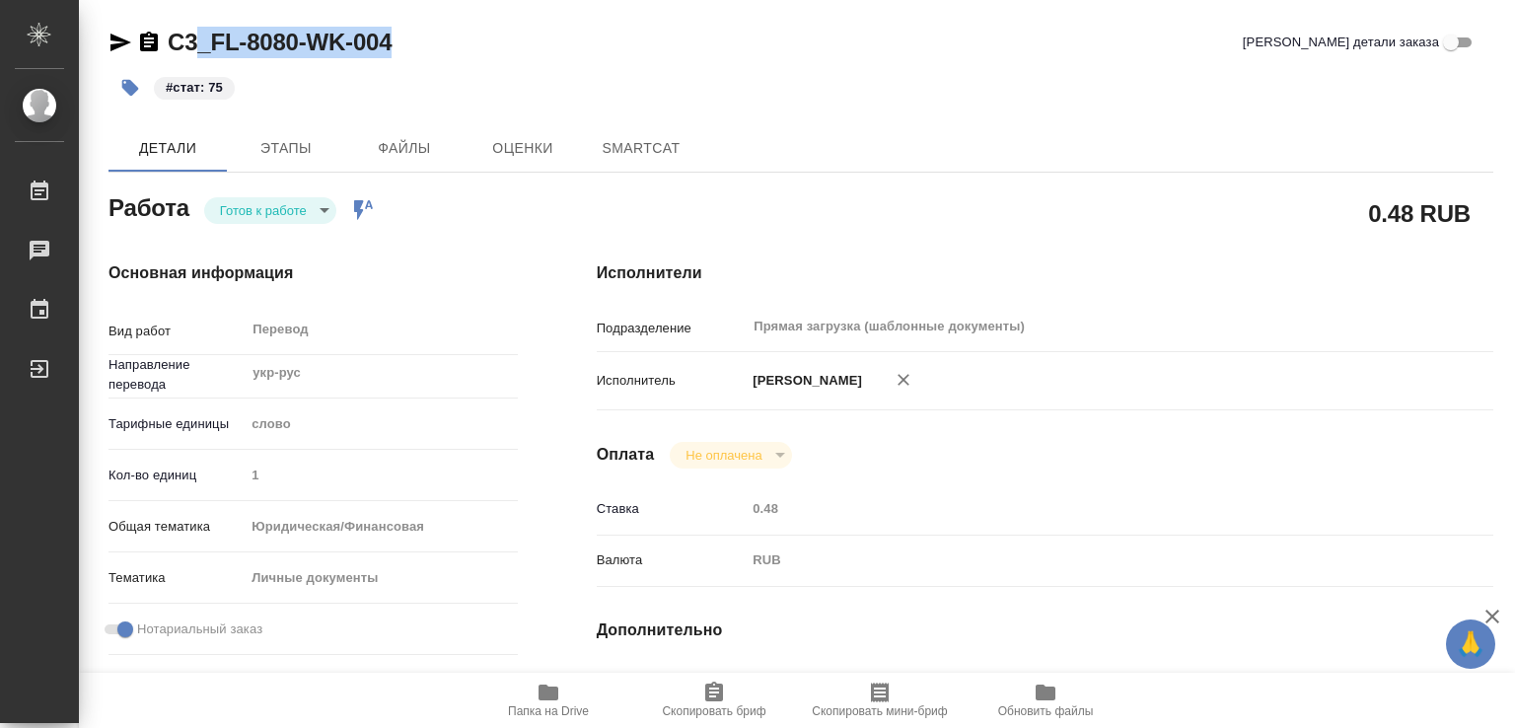
drag, startPoint x: 389, startPoint y: 40, endPoint x: 167, endPoint y: 56, distance: 222.4
click at [167, 56] on div "C3_FL-8080-WK-004 Кратко детали заказа" at bounding box center [800, 43] width 1384 height 32
type textarea "x"
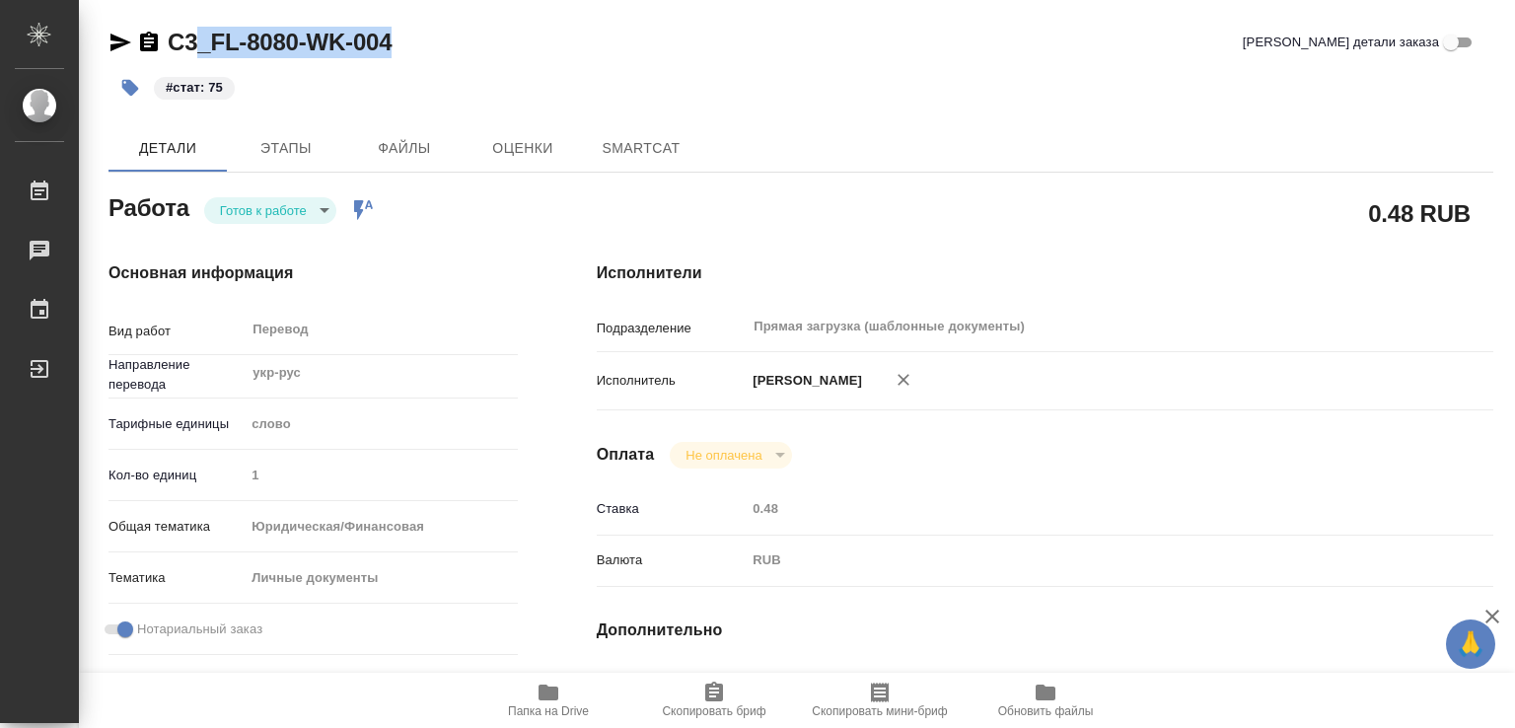
type textarea "x"
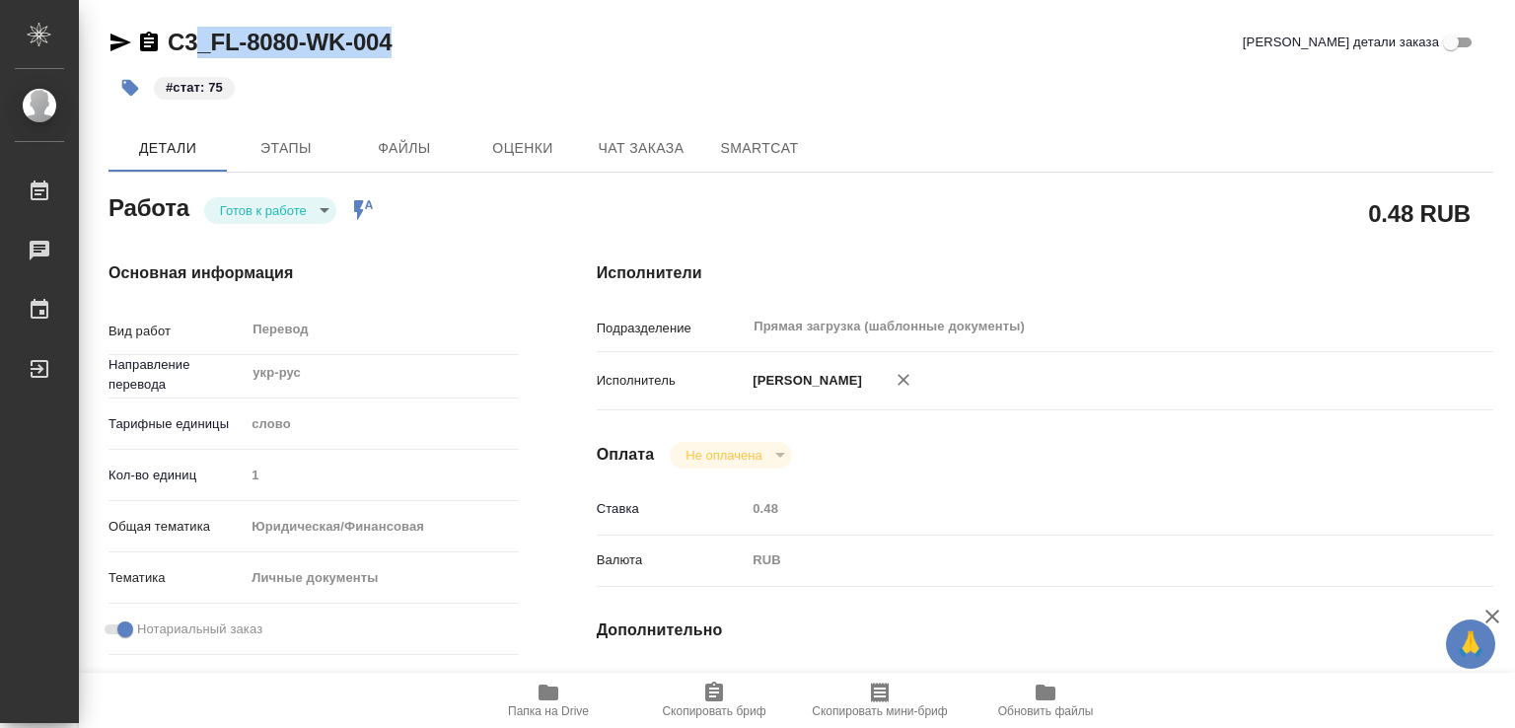
type textarea "x"
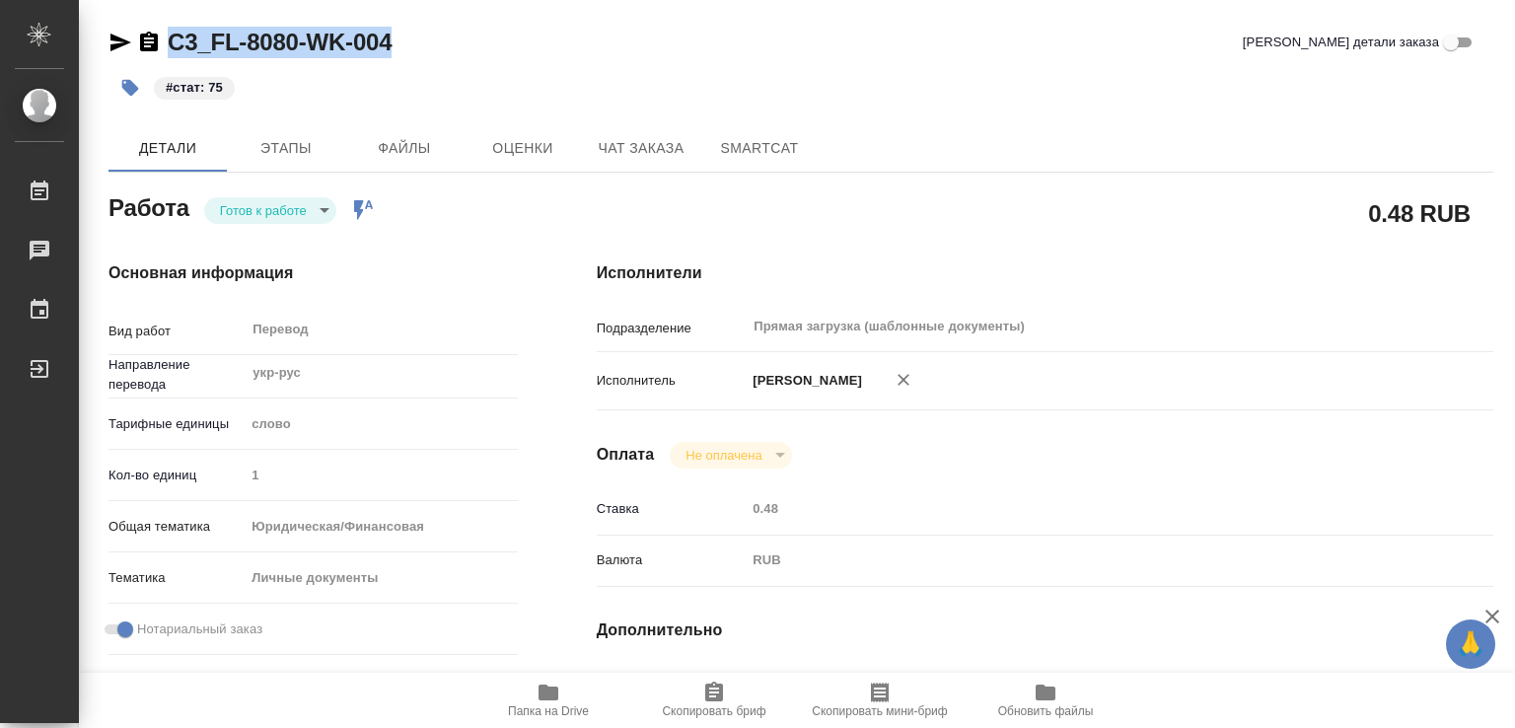
type textarea "x"
copy link "C3_FL-8080-WK-004"
type textarea "x"
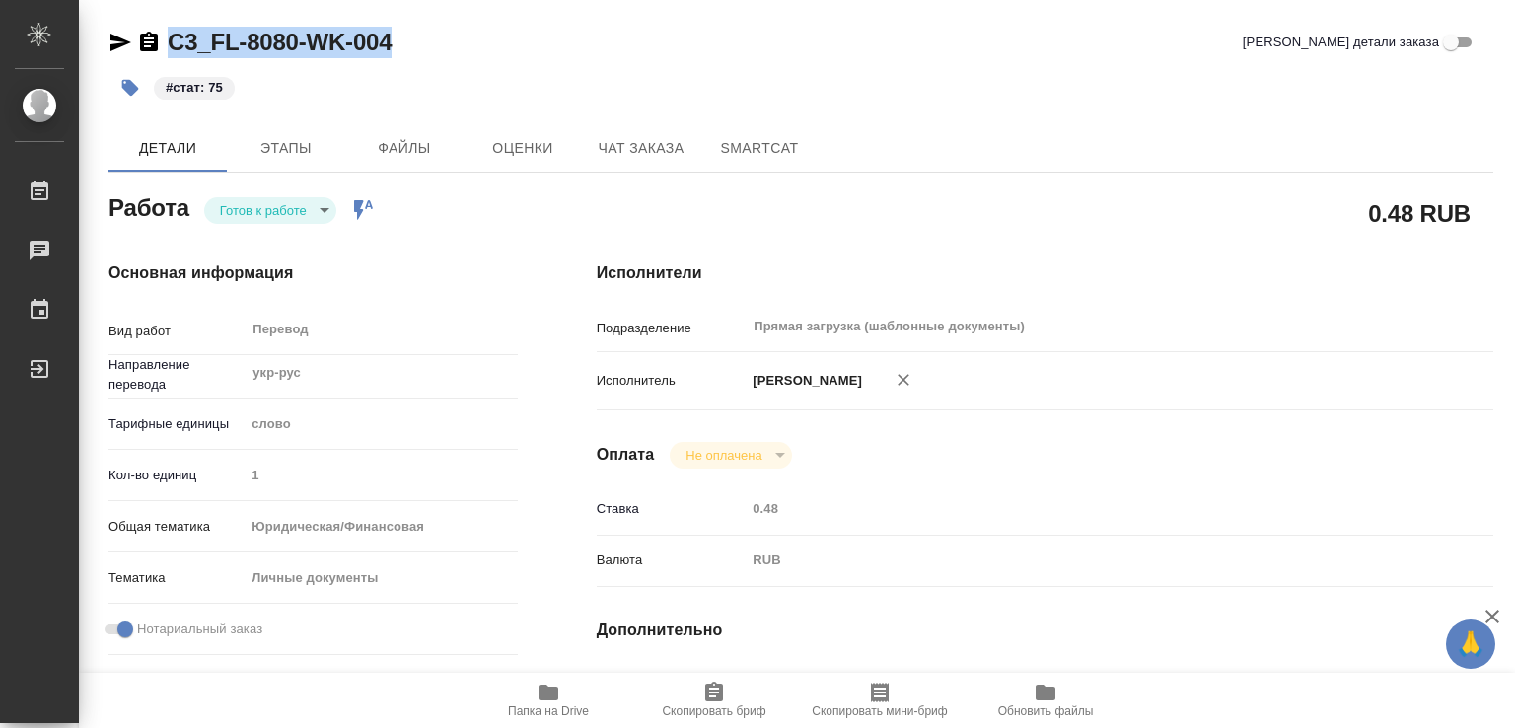
type textarea "x"
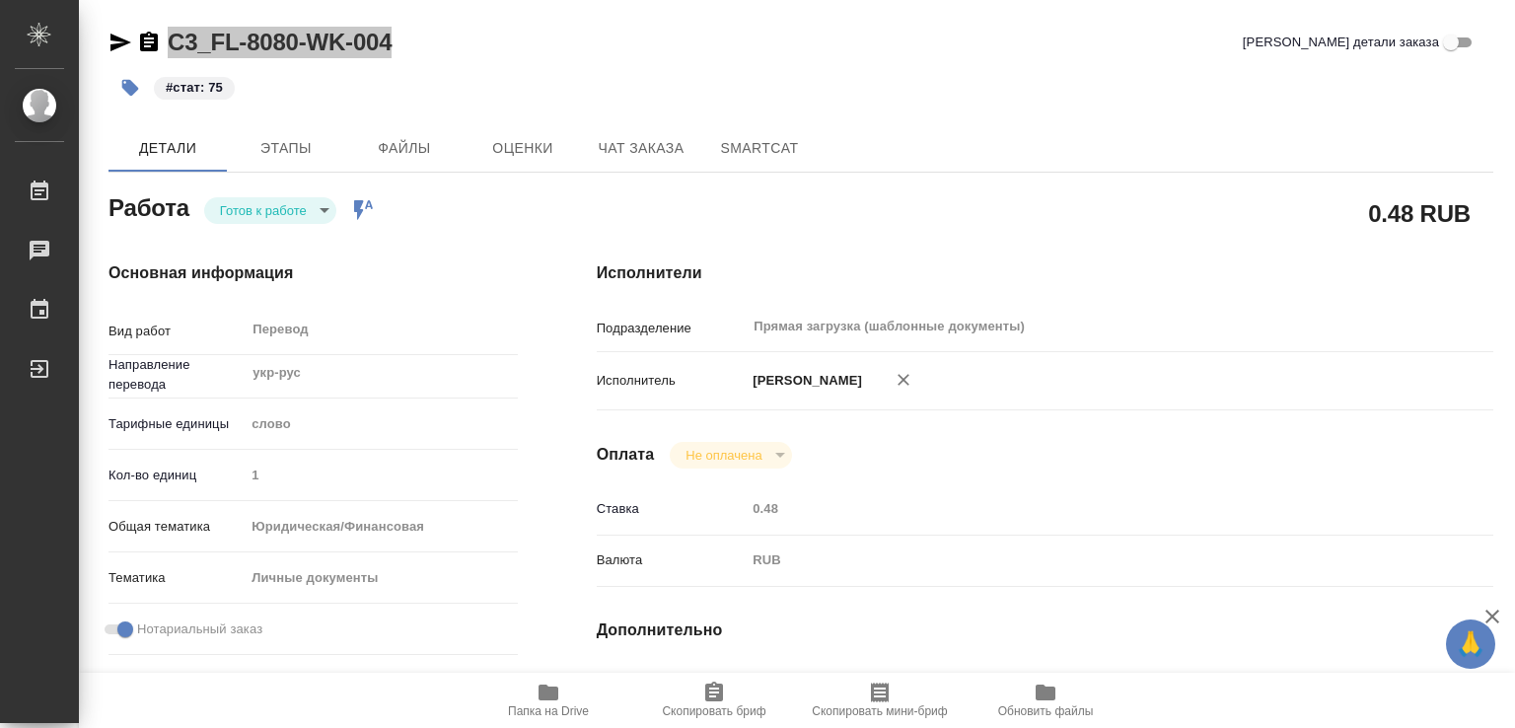
type textarea "x"
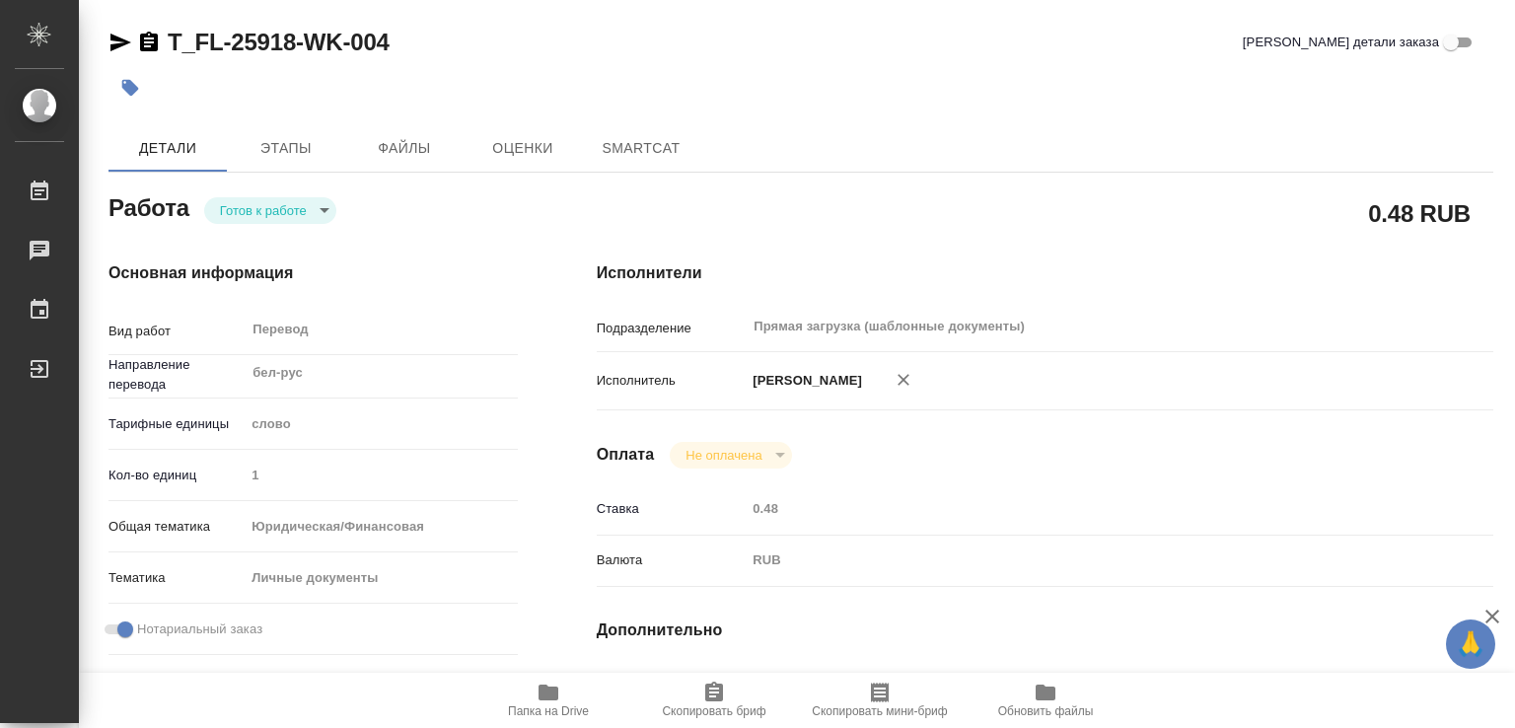
type textarea "x"
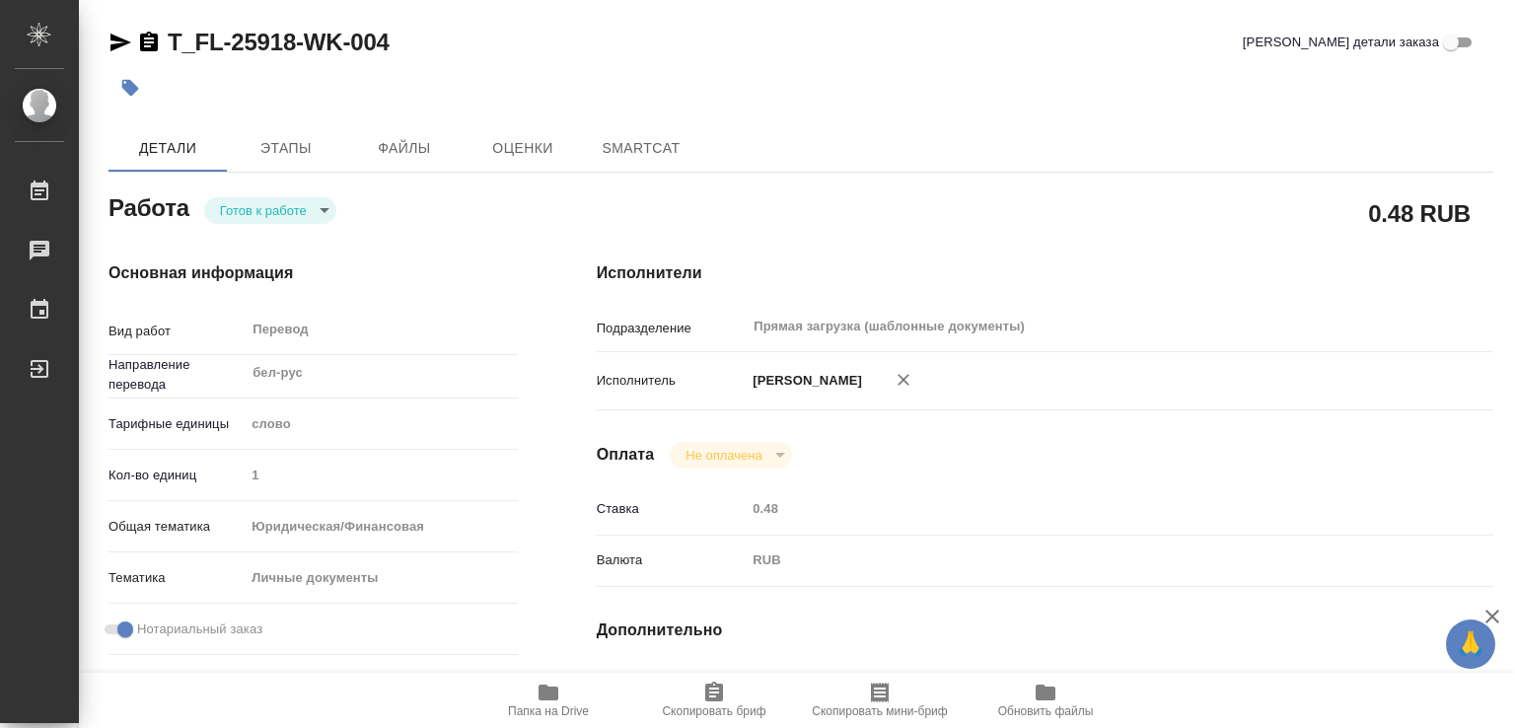
type textarea "x"
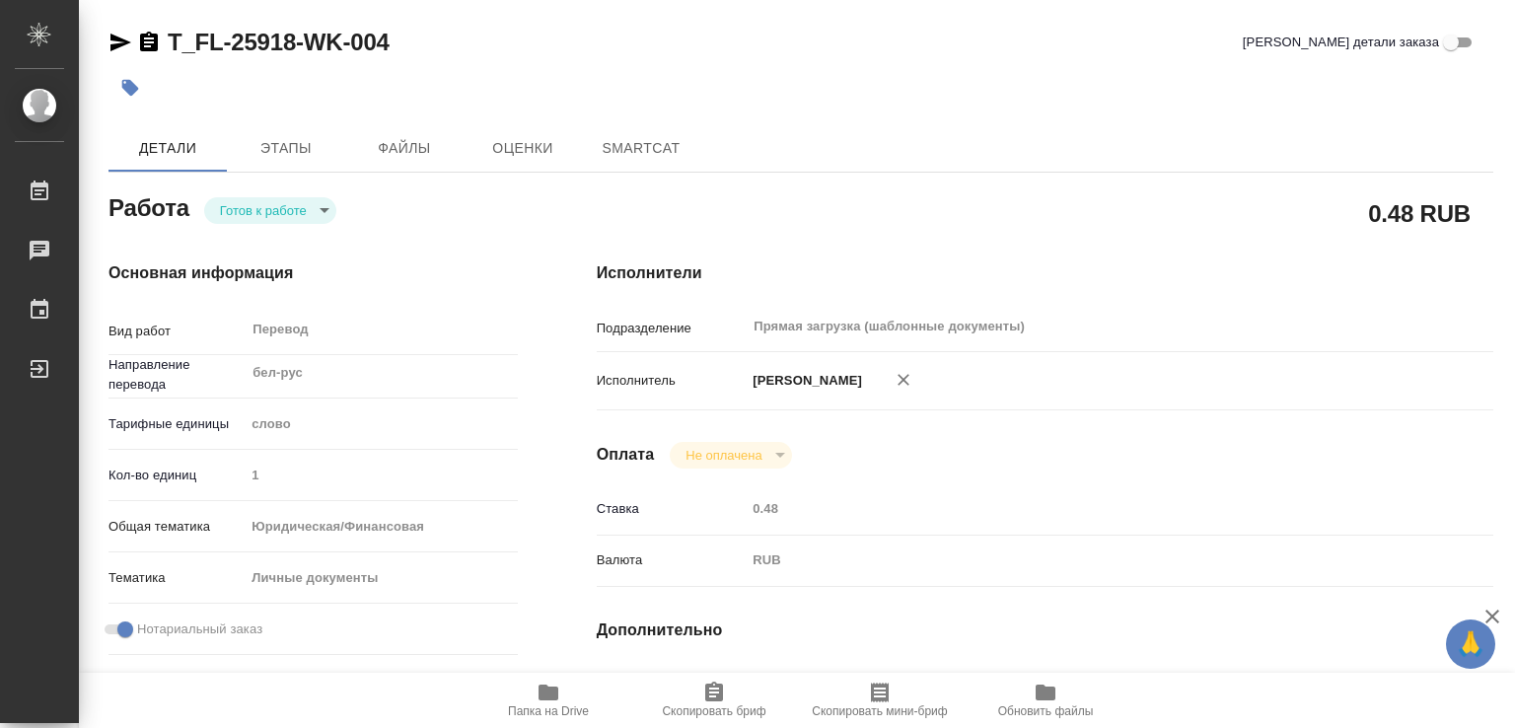
type textarea "x"
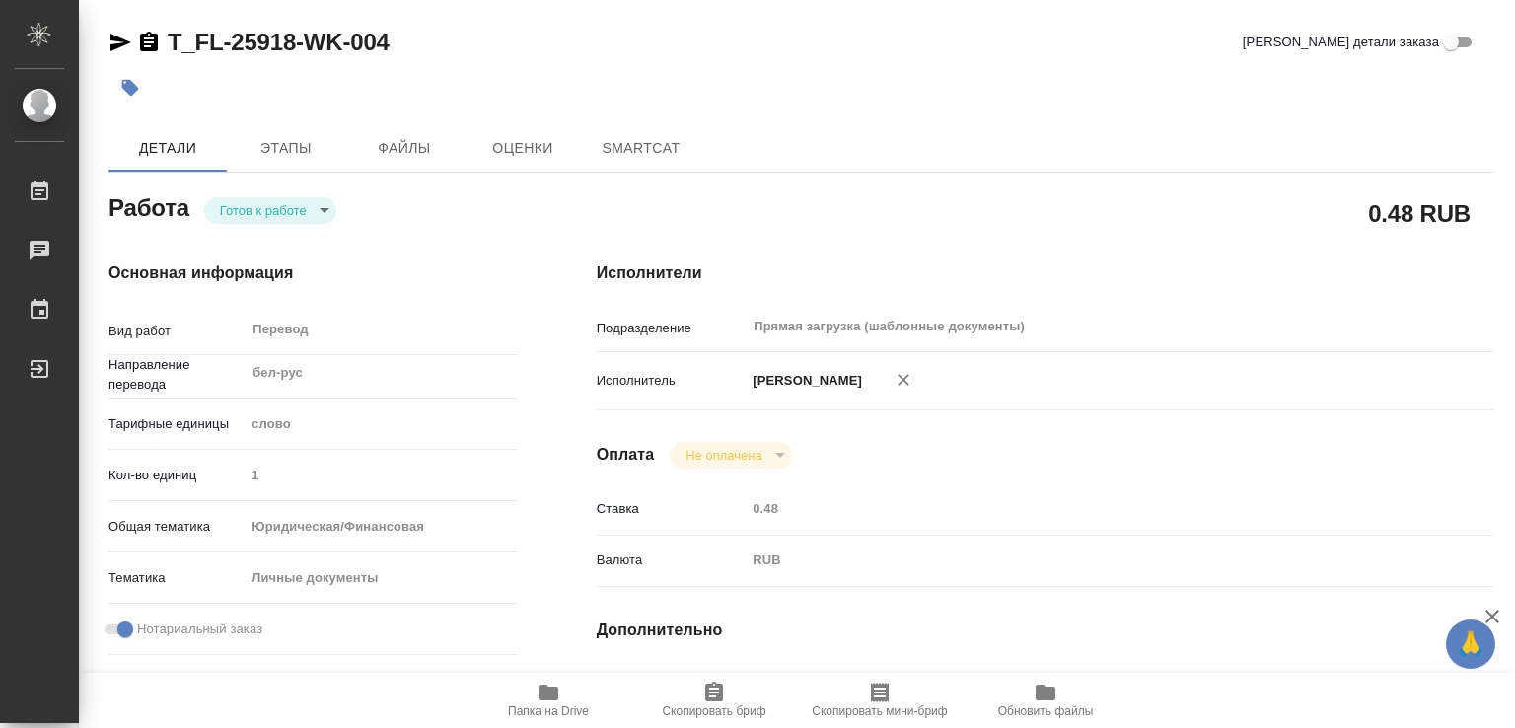
type textarea "x"
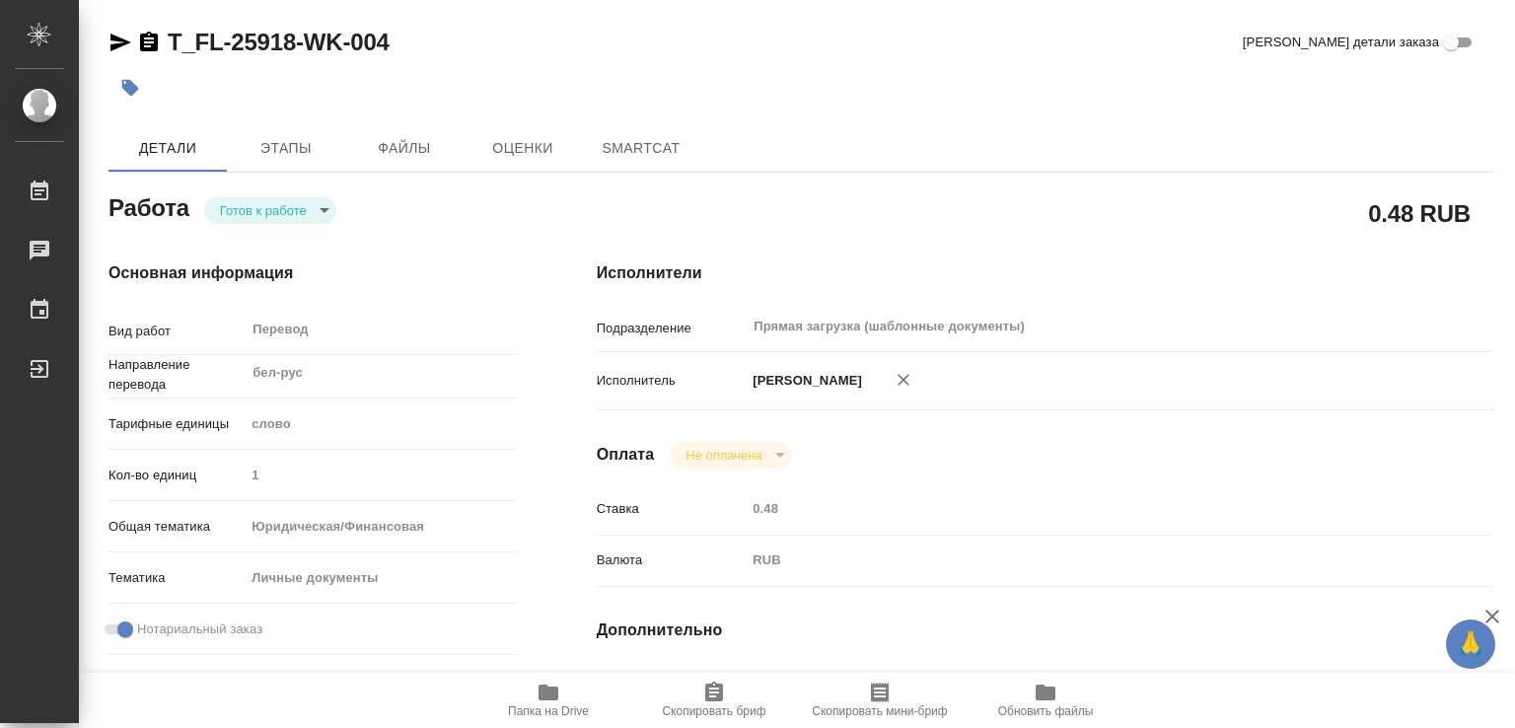
type textarea "x"
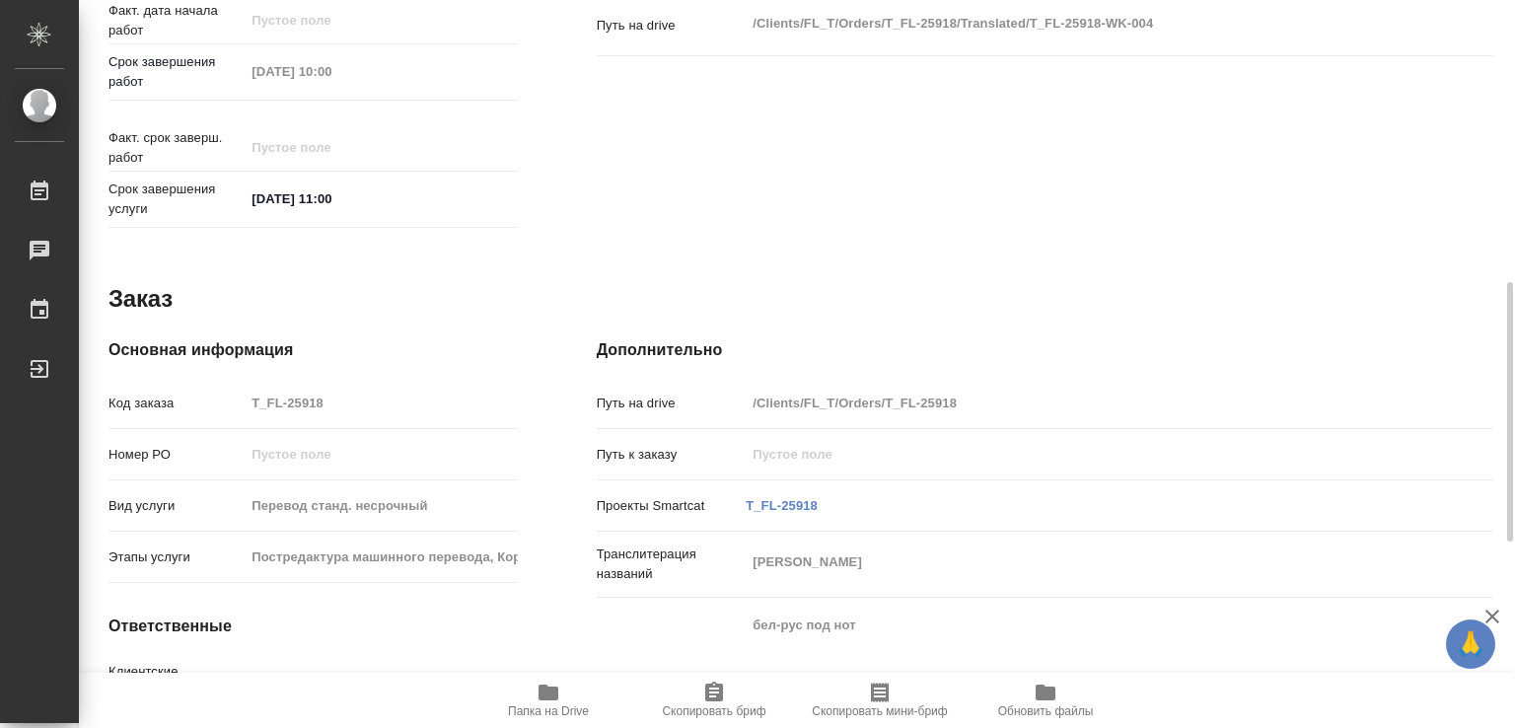
scroll to position [1183, 0]
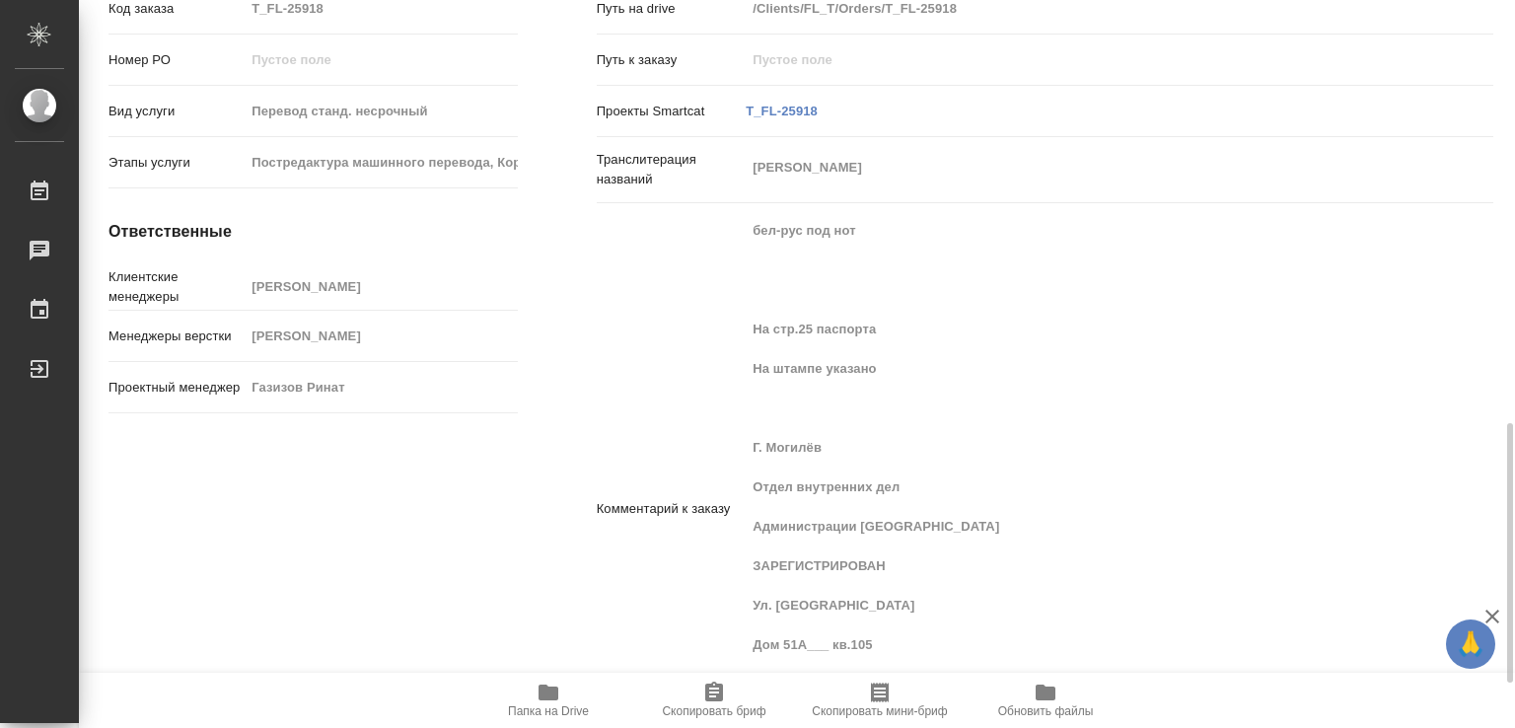
type textarea "x"
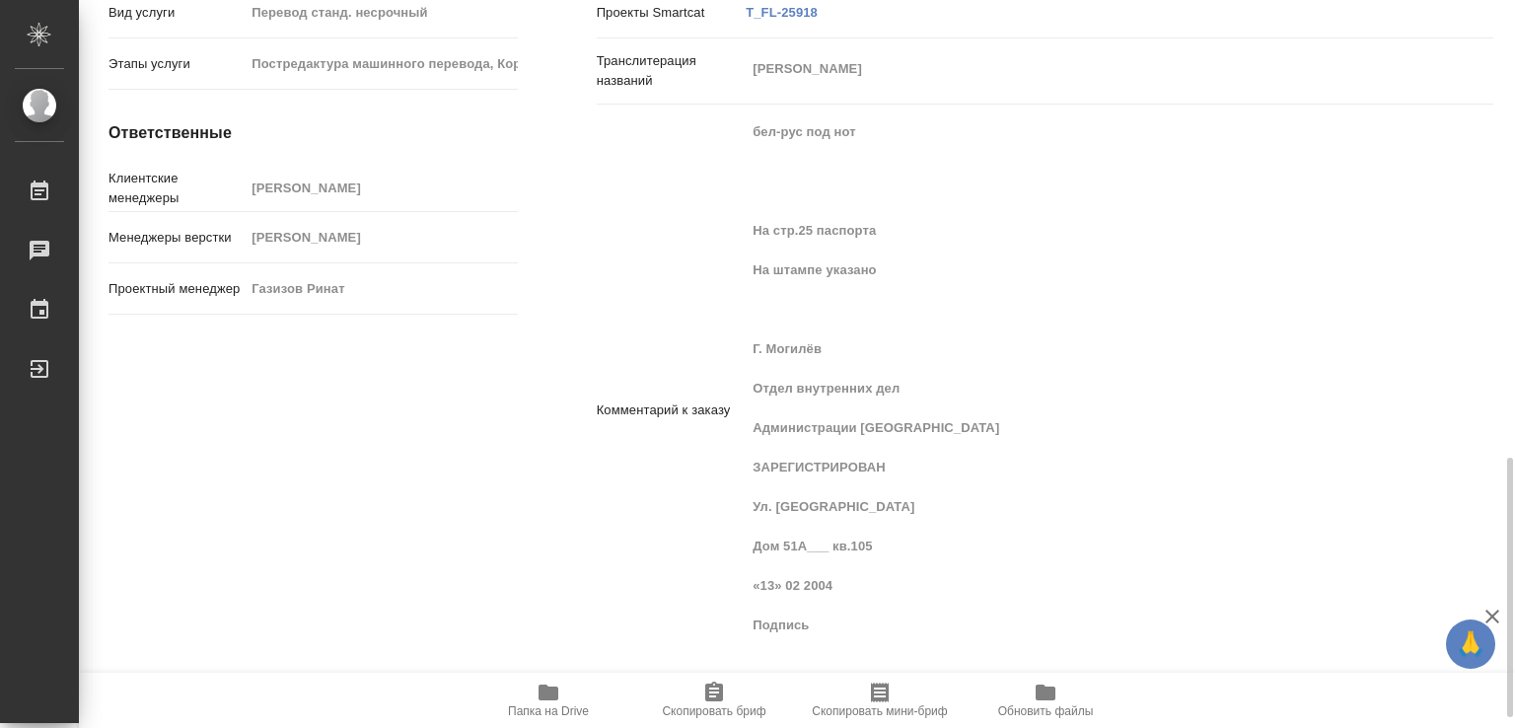
type textarea "x"
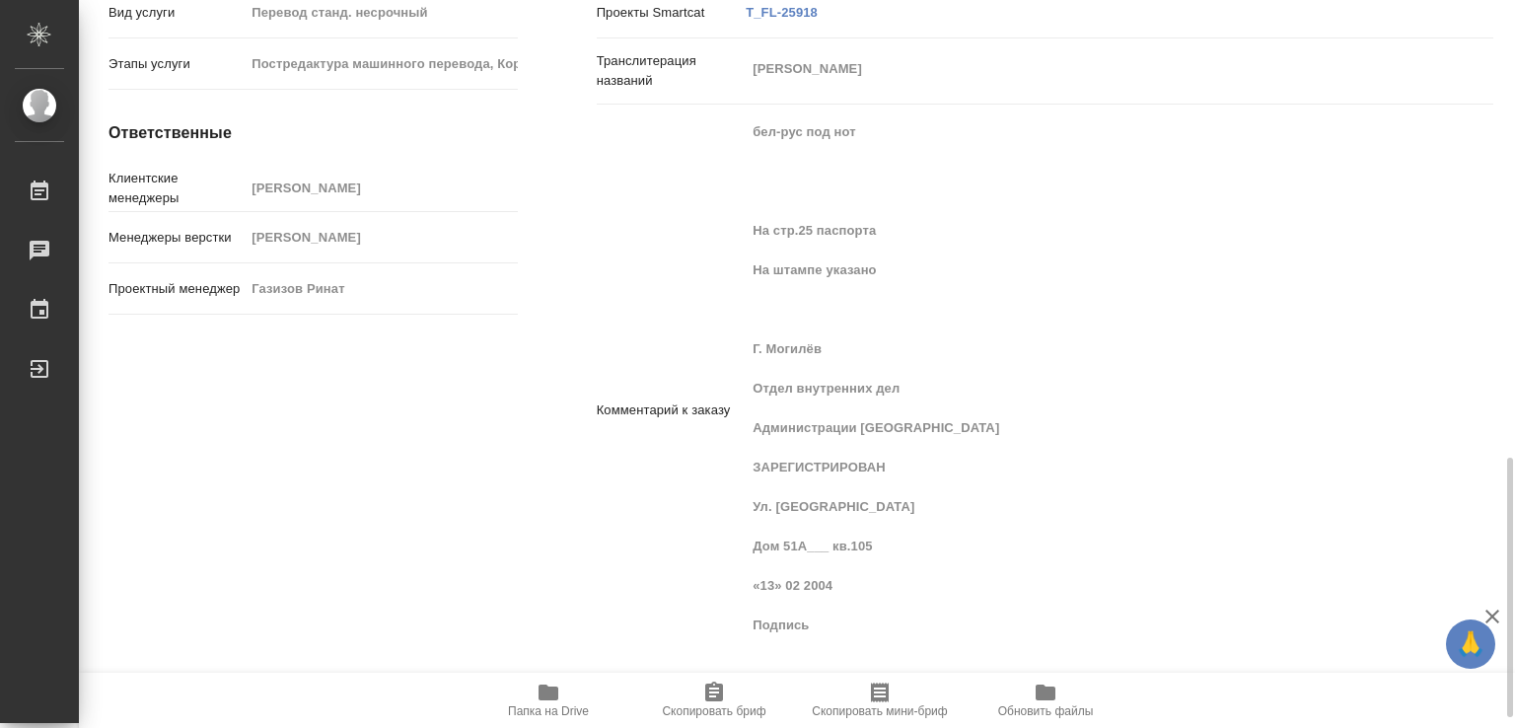
scroll to position [1309, 0]
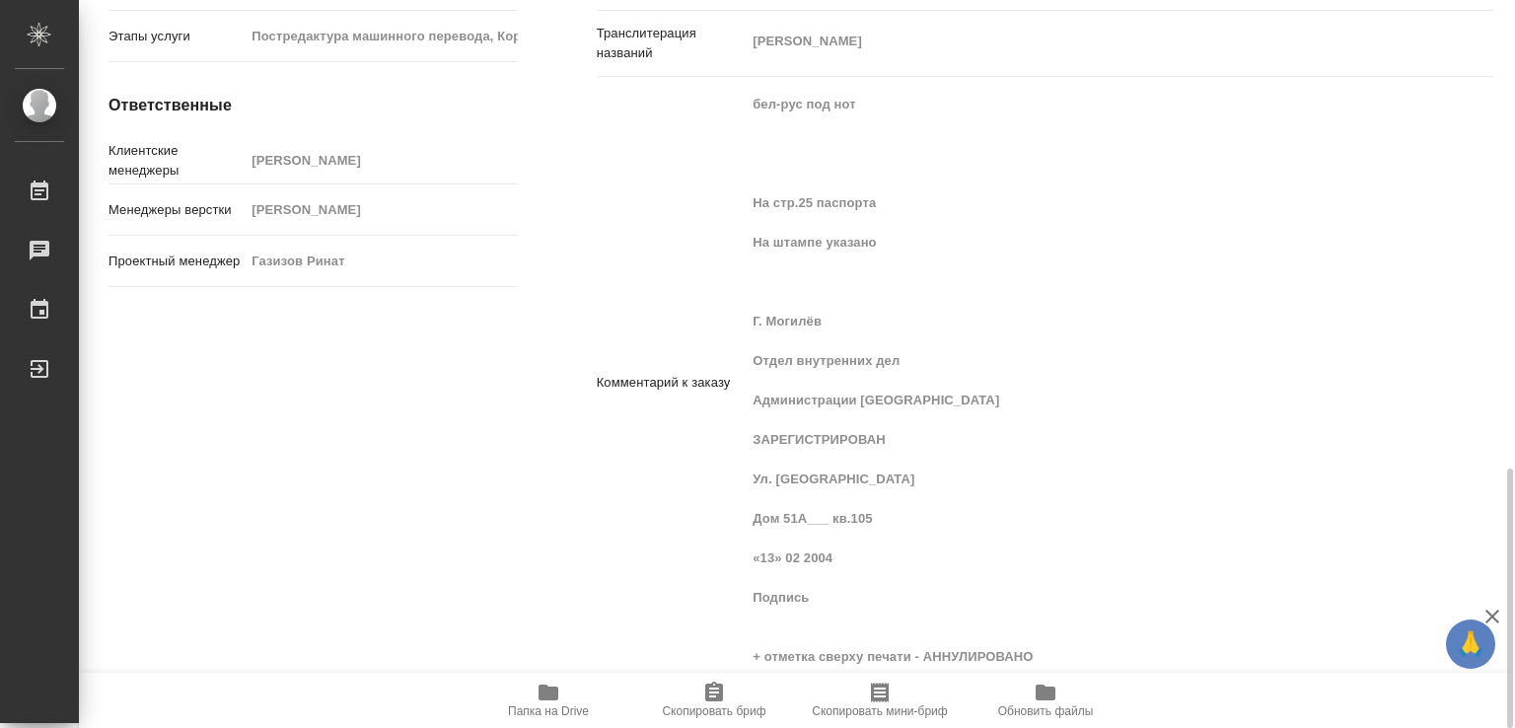
click at [548, 699] on icon "button" at bounding box center [548, 692] width 20 height 16
